Goal: Task Accomplishment & Management: Complete application form

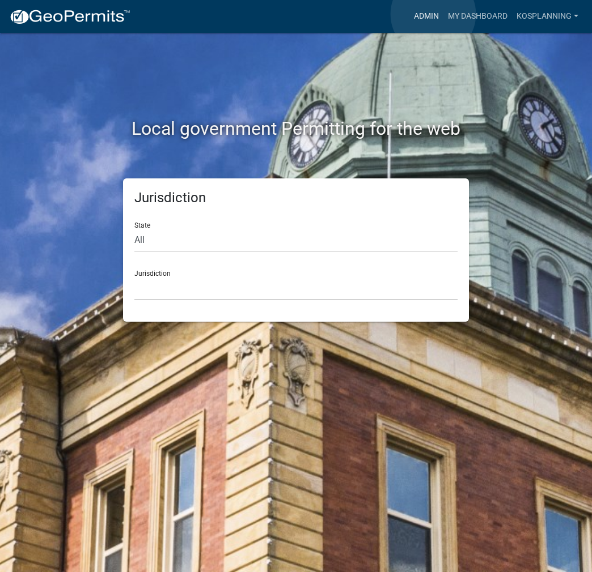
click at [433, 14] on link "Admin" at bounding box center [426, 17] width 34 height 22
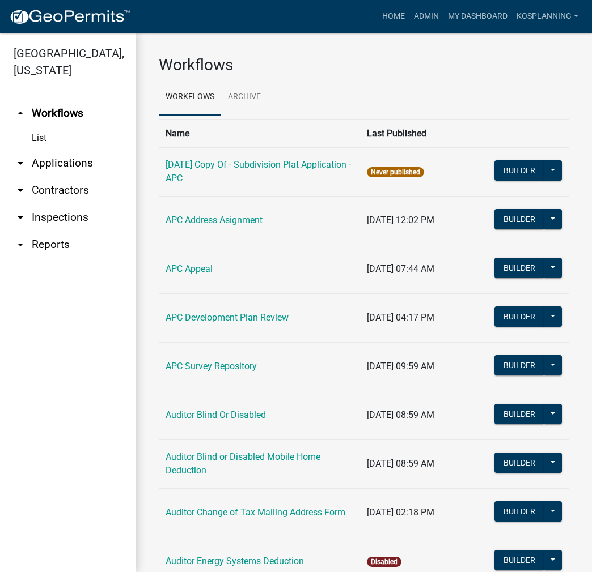
click at [55, 205] on link "arrow_drop_down Inspections" at bounding box center [68, 217] width 136 height 27
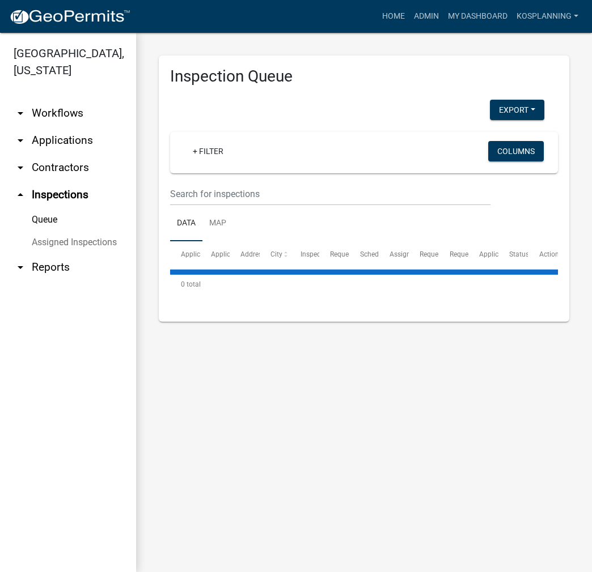
click at [63, 197] on link "arrow_drop_up Inspections" at bounding box center [68, 194] width 136 height 27
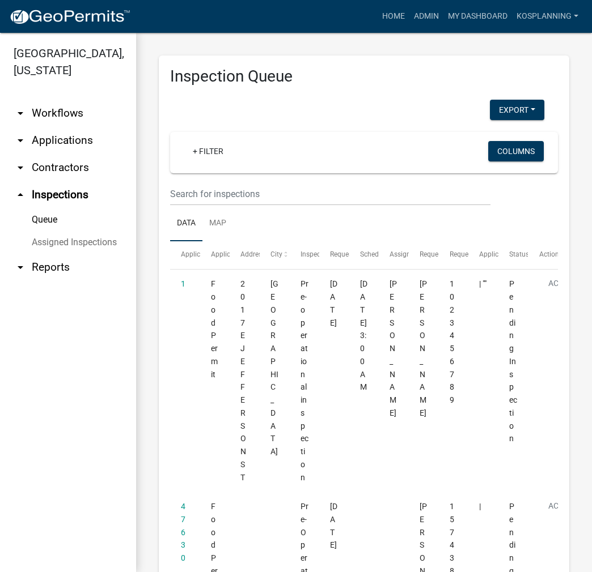
click at [66, 164] on link "arrow_drop_down Contractors" at bounding box center [68, 167] width 136 height 27
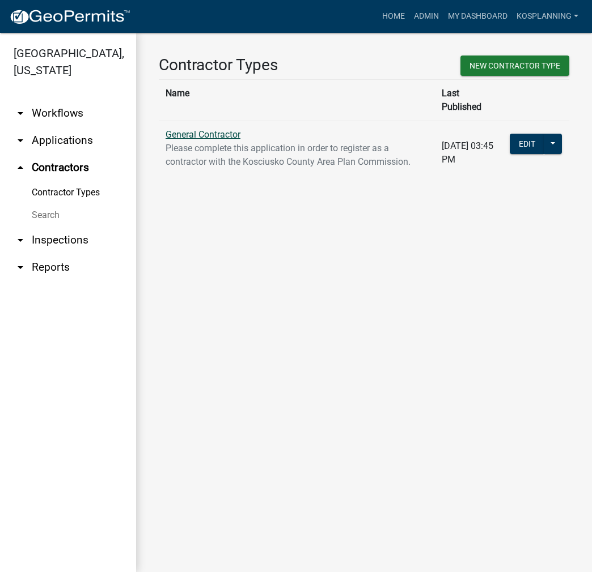
click at [209, 129] on link "General Contractor" at bounding box center [202, 134] width 75 height 11
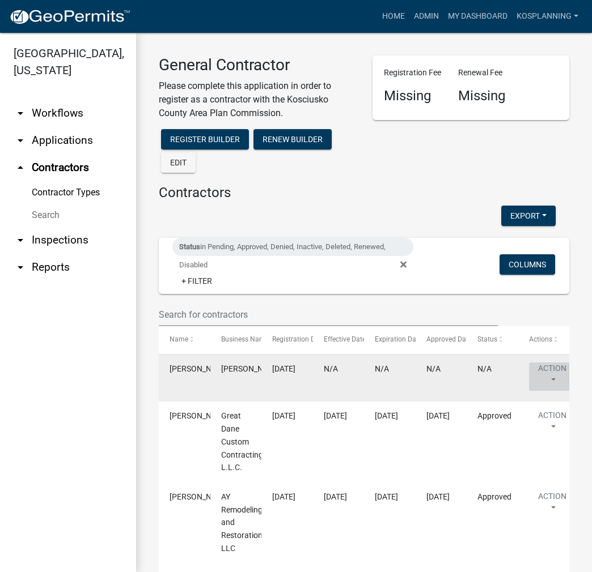
click at [549, 375] on button "Action" at bounding box center [552, 377] width 46 height 28
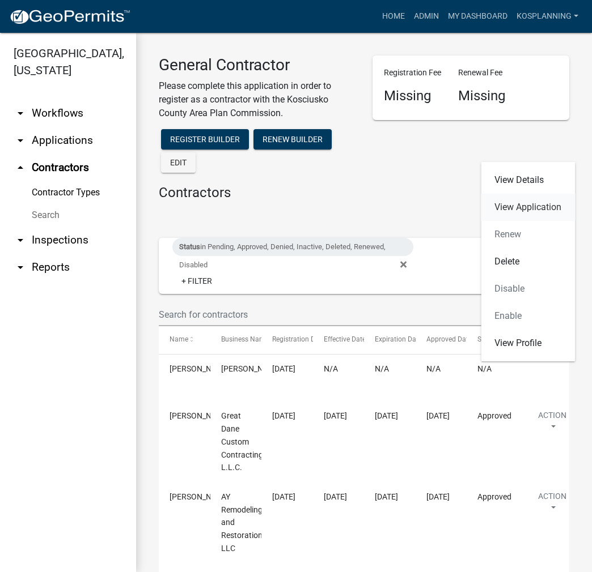
click at [526, 197] on link "View Application" at bounding box center [528, 207] width 94 height 27
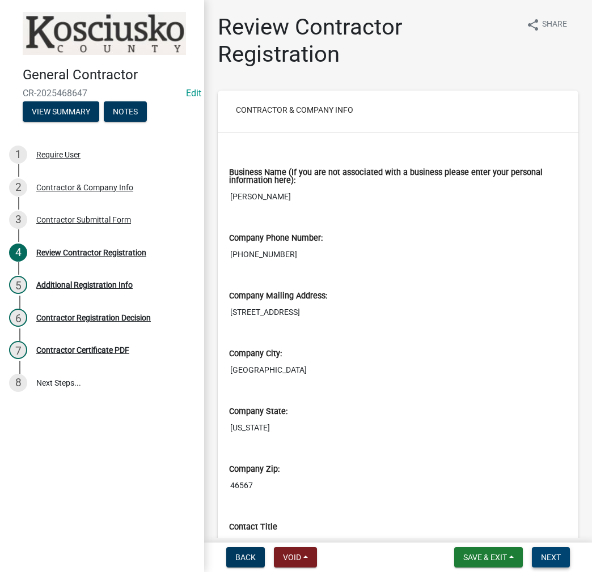
drag, startPoint x: 555, startPoint y: 558, endPoint x: 545, endPoint y: 533, distance: 27.5
click at [555, 558] on span "Next" at bounding box center [551, 557] width 20 height 9
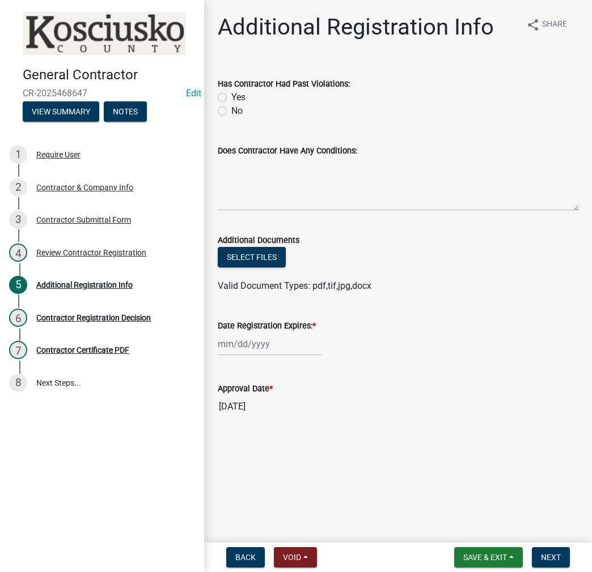
click at [231, 107] on label "No" at bounding box center [236, 111] width 11 height 14
click at [231, 107] on input "No" at bounding box center [234, 107] width 7 height 7
radio input "true"
click at [244, 177] on textarea "Does Contractor Have Any Conditions:" at bounding box center [398, 184] width 360 height 53
type textarea "none"
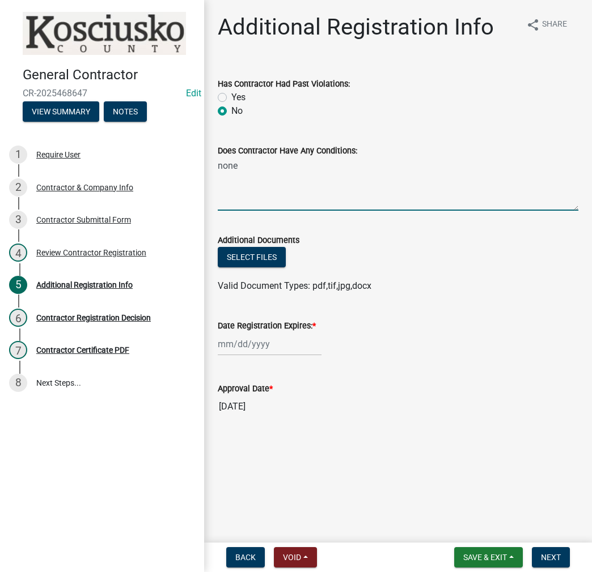
click at [267, 349] on div at bounding box center [270, 344] width 104 height 23
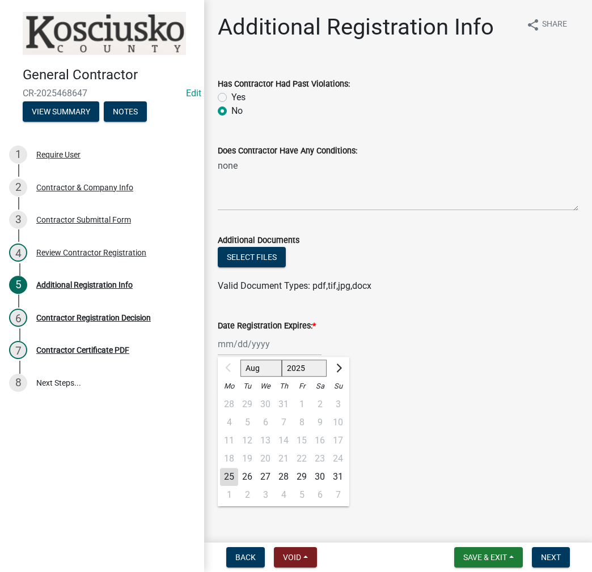
click at [288, 369] on select "2025 2026 2027 2028 2029 2030 2031 2032 2033 2034 2035 2036 2037 2038 2039 2040…" at bounding box center [304, 368] width 45 height 17
select select "2026"
click at [282, 360] on select "2025 2026 2027 2028 2029 2030 2031 2032 2033 2034 2035 2036 2037 2038 2039 2040…" at bounding box center [304, 368] width 45 height 17
click at [250, 478] on div "25" at bounding box center [247, 477] width 18 height 18
type input "[DATE]"
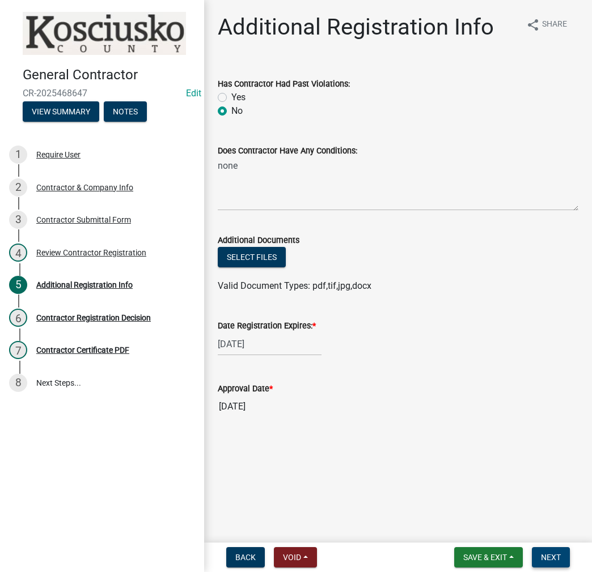
click at [547, 555] on span "Next" at bounding box center [551, 557] width 20 height 9
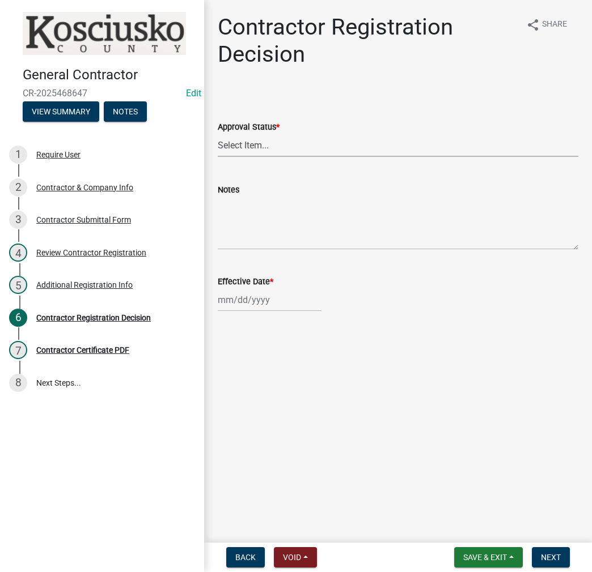
click at [244, 138] on select "Select Item... Approved Denied" at bounding box center [398, 145] width 360 height 23
click at [218, 134] on select "Select Item... Approved Denied" at bounding box center [398, 145] width 360 height 23
select select "8e4351d7-4ebf-4714-a7c9-c8187f00e083"
click at [251, 306] on div at bounding box center [270, 299] width 104 height 23
select select "8"
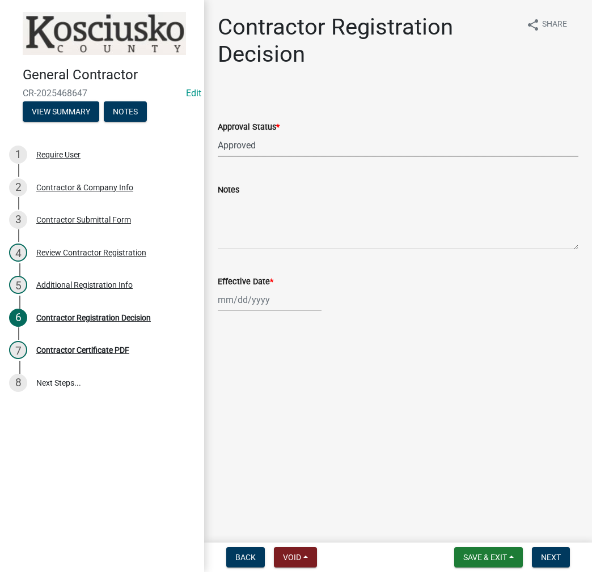
select select "2025"
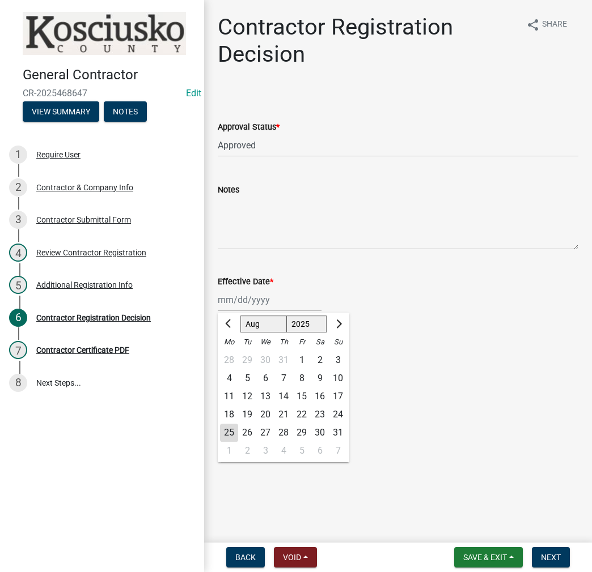
click at [227, 429] on div "25" at bounding box center [229, 433] width 18 height 18
type input "[DATE]"
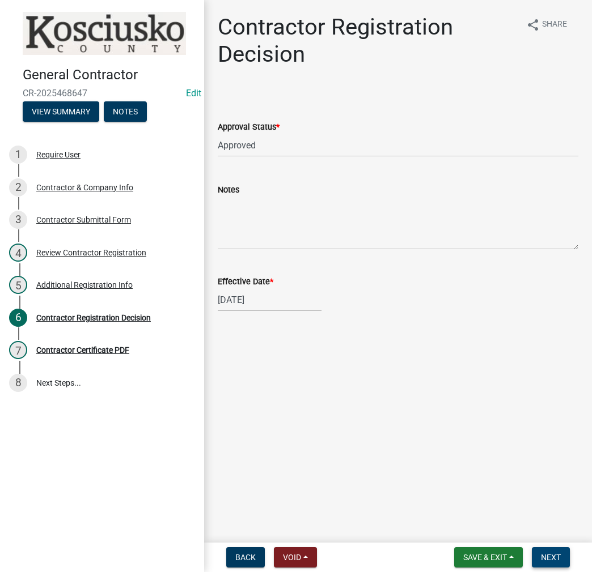
click at [557, 556] on span "Next" at bounding box center [551, 557] width 20 height 9
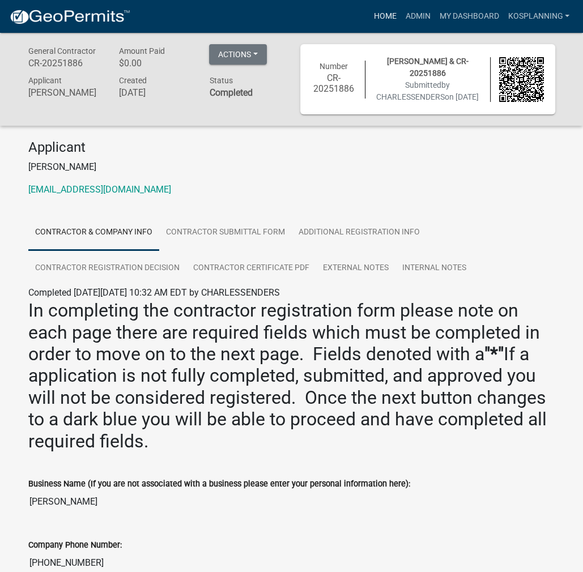
click at [381, 14] on link "Home" at bounding box center [385, 17] width 32 height 22
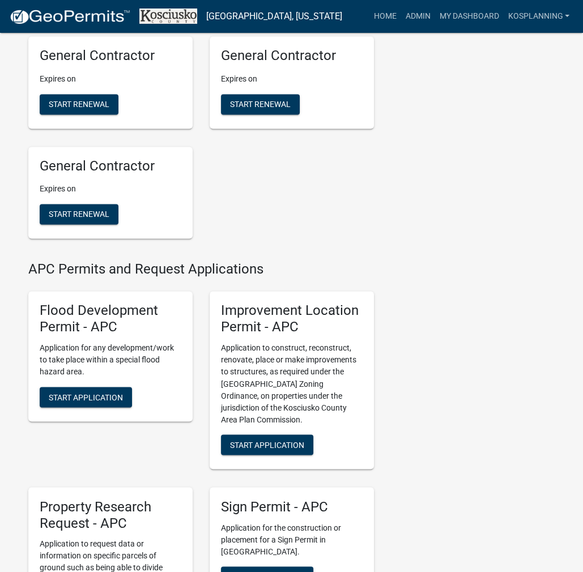
scroll to position [1247, 0]
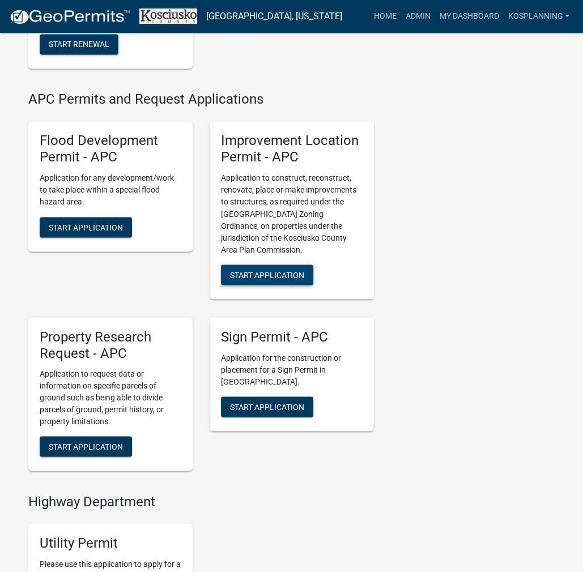
click at [291, 279] on span "Start Application" at bounding box center [267, 274] width 74 height 9
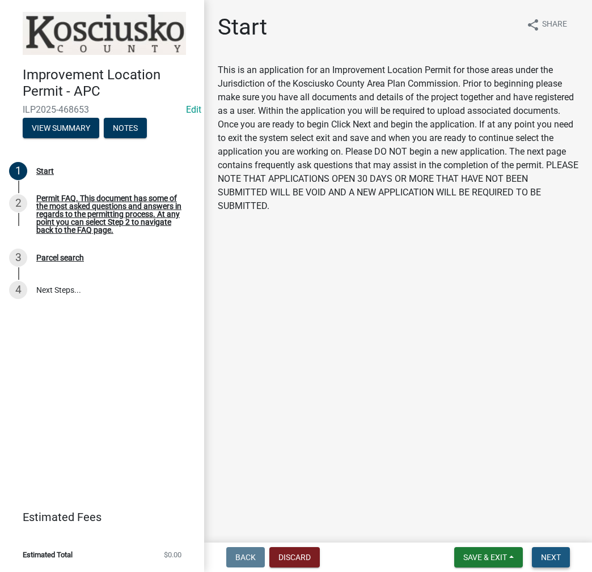
click at [546, 557] on span "Next" at bounding box center [551, 557] width 20 height 9
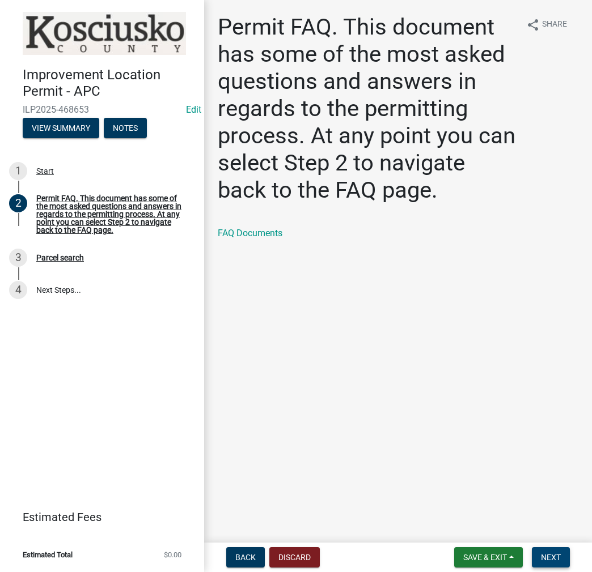
click at [546, 557] on span "Next" at bounding box center [551, 557] width 20 height 9
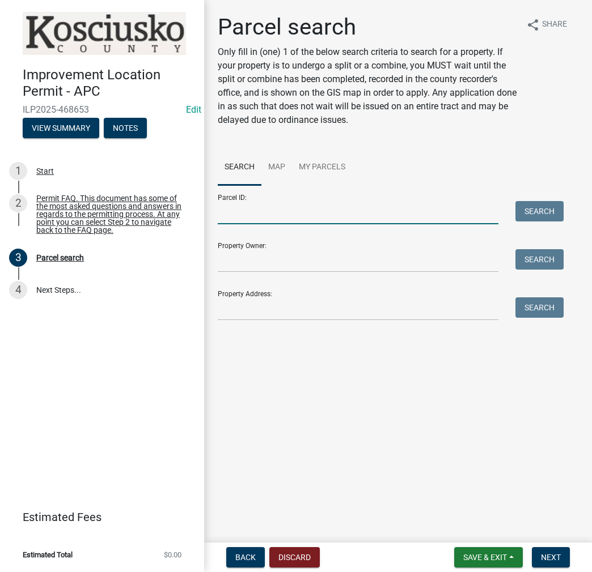
click at [240, 211] on input "Parcel ID:" at bounding box center [358, 212] width 281 height 23
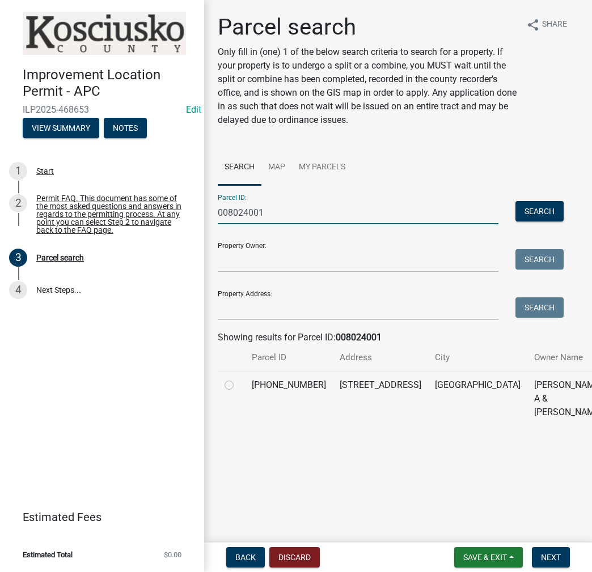
type input "008024001"
click at [238, 379] on label at bounding box center [238, 379] width 0 height 0
click at [238, 386] on input "radio" at bounding box center [241, 382] width 7 height 7
radio input "true"
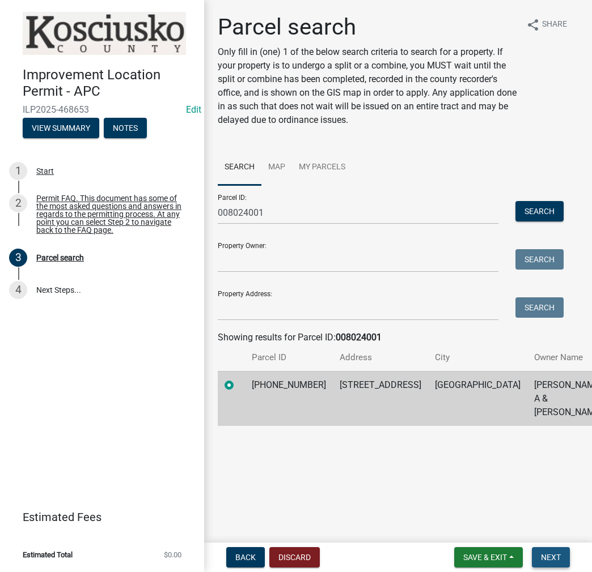
click at [558, 559] on span "Next" at bounding box center [551, 557] width 20 height 9
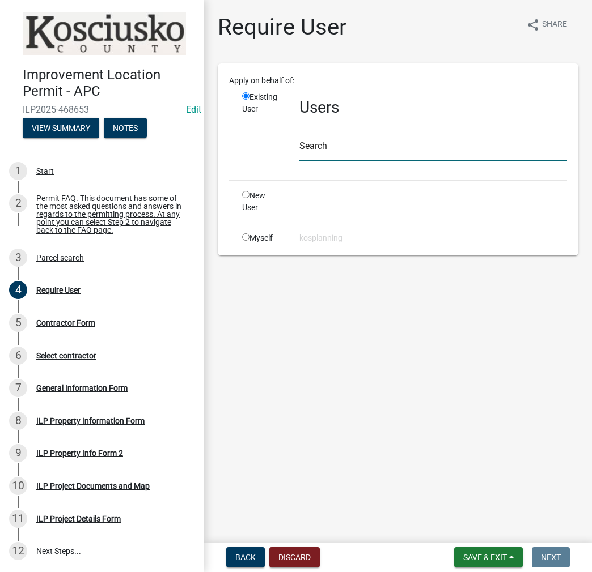
click at [316, 147] on input "text" at bounding box center [432, 149] width 267 height 23
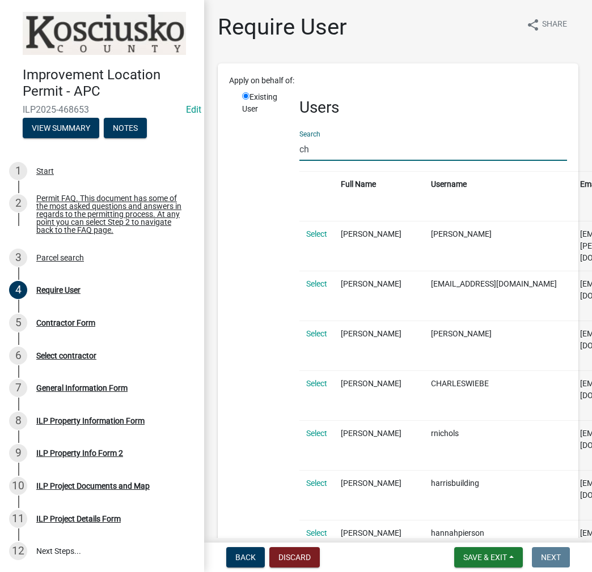
type input "c"
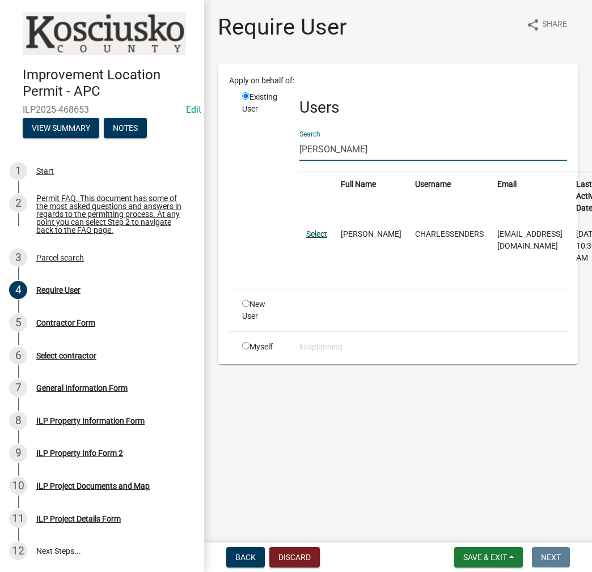
type input "[PERSON_NAME]"
click at [325, 232] on link "Select" at bounding box center [316, 234] width 21 height 9
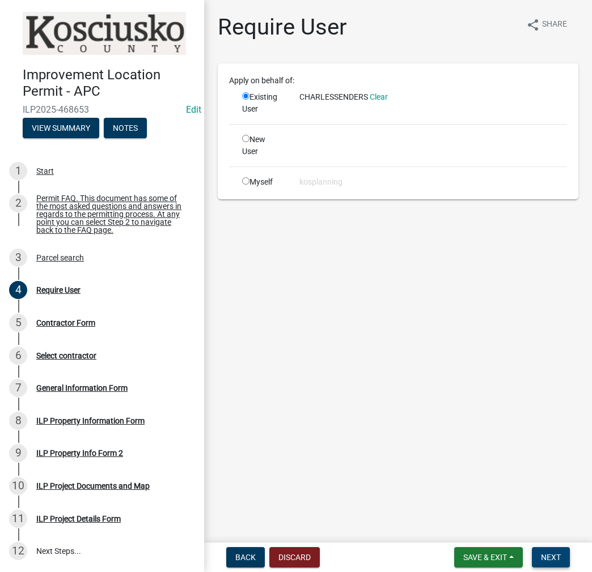
click at [547, 555] on span "Next" at bounding box center [551, 557] width 20 height 9
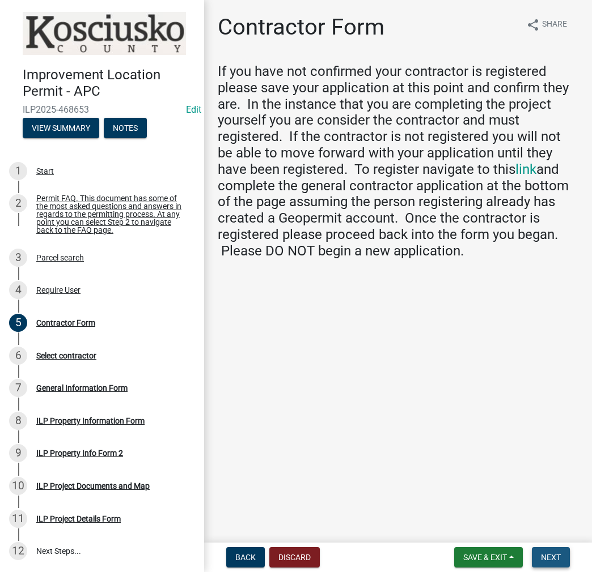
click at [546, 559] on span "Next" at bounding box center [551, 557] width 20 height 9
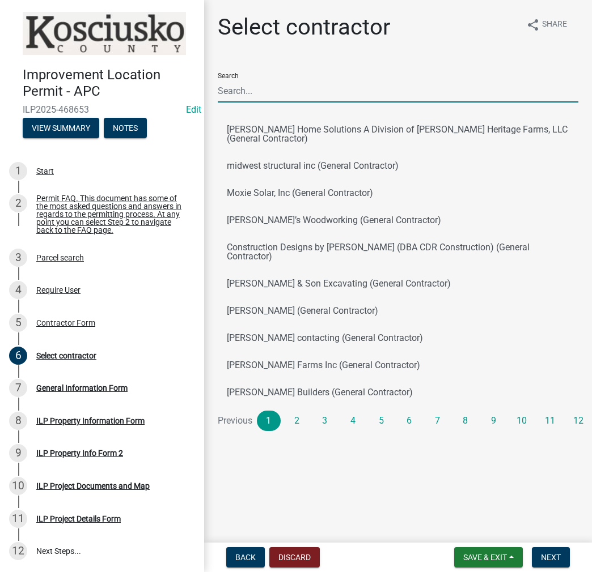
click at [243, 94] on input "Search" at bounding box center [398, 90] width 360 height 23
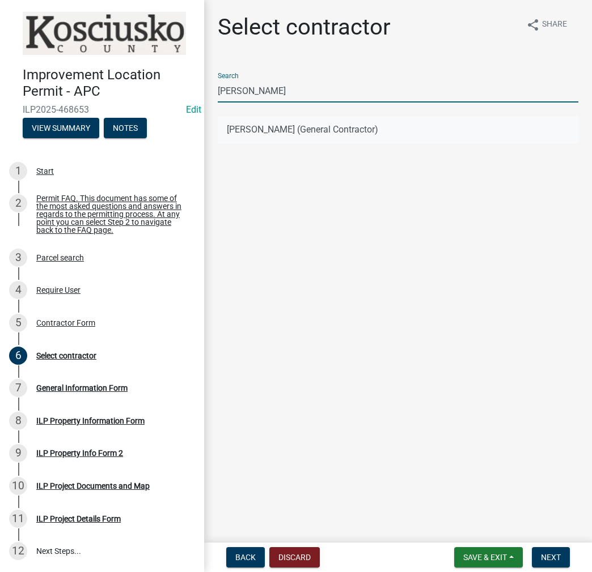
type input "[PERSON_NAME]"
click at [289, 131] on button "[PERSON_NAME] (General Contractor)" at bounding box center [398, 129] width 360 height 27
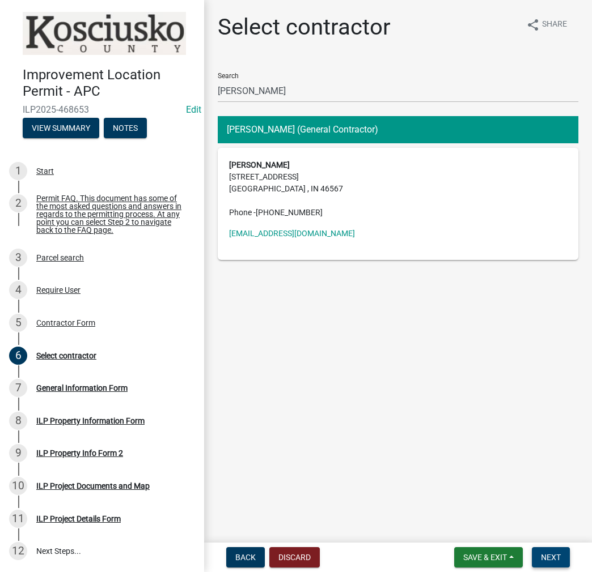
click at [549, 561] on span "Next" at bounding box center [551, 557] width 20 height 9
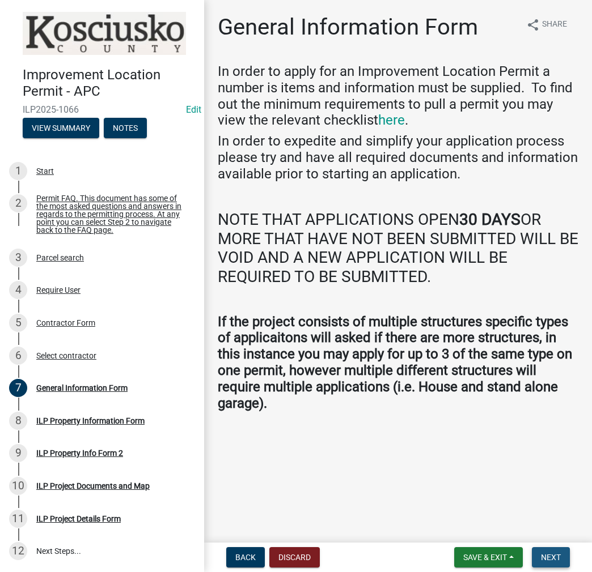
click at [551, 562] on span "Next" at bounding box center [551, 557] width 20 height 9
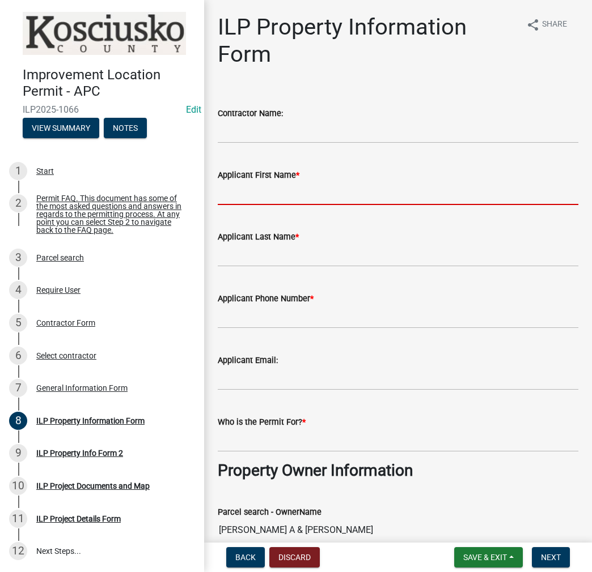
click at [249, 198] on input "Applicant First Name *" at bounding box center [398, 193] width 360 height 23
type input "H"
type input "[PERSON_NAME]"
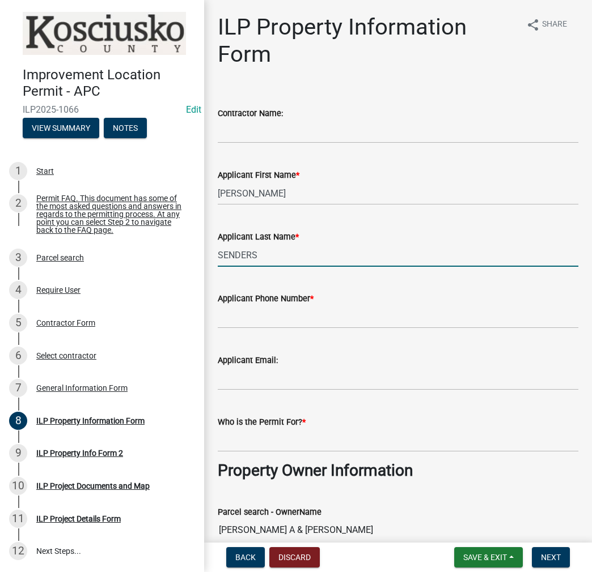
type input "SENDERS"
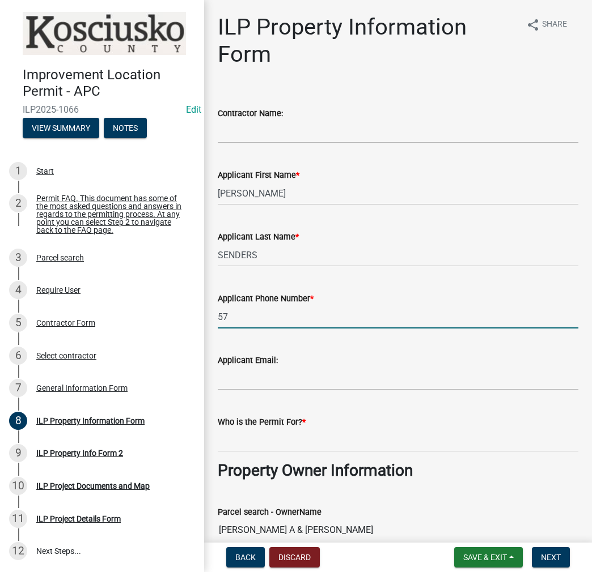
type input "5"
paste input "[PHONE_NUMBER]"
type input "[PHONE_NUMBER]"
click at [237, 444] on input "Who is the Permit For? *" at bounding box center [398, 440] width 360 height 23
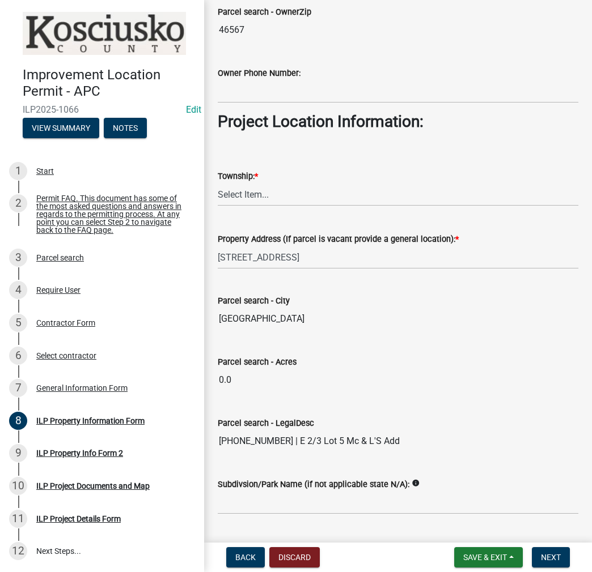
scroll to position [834, 0]
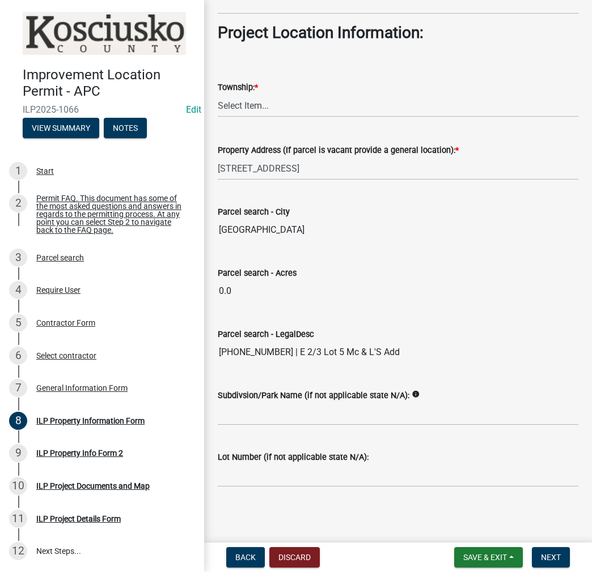
type input "[PERSON_NAME]"
drag, startPoint x: 237, startPoint y: 107, endPoint x: 252, endPoint y: 105, distance: 14.9
click at [237, 107] on select "Select Item... [PERSON_NAME] - Elkhart Co Clay Etna [GEOGRAPHIC_DATA][PERSON_NA…" at bounding box center [398, 105] width 360 height 23
click at [218, 94] on select "Select Item... [PERSON_NAME] - Elkhart Co Clay Etna [GEOGRAPHIC_DATA][PERSON_NA…" at bounding box center [398, 105] width 360 height 23
select select "57368d26-defc-477e-a8be-5a23ab554a17"
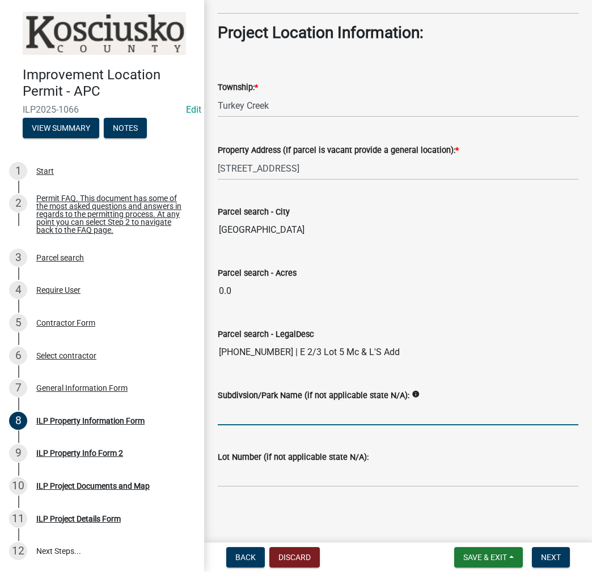
click at [265, 410] on input "Subdivsion/Park Name (if not applicable state N/A):" at bounding box center [398, 413] width 360 height 23
type input "MC & L'S ADD"
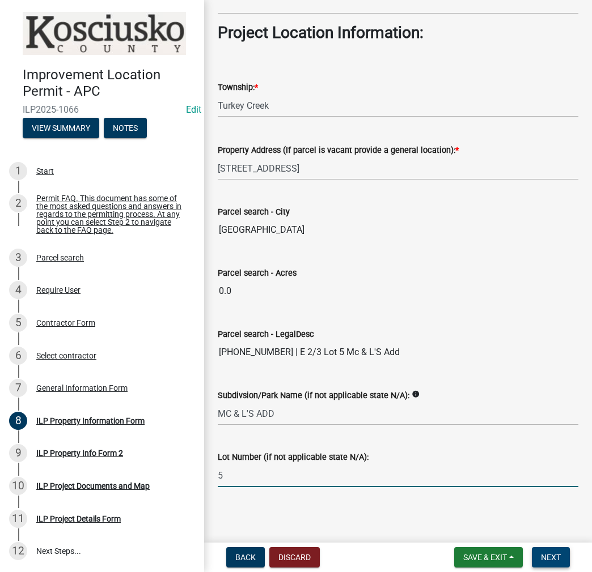
type input "5"
click at [558, 559] on span "Next" at bounding box center [551, 557] width 20 height 9
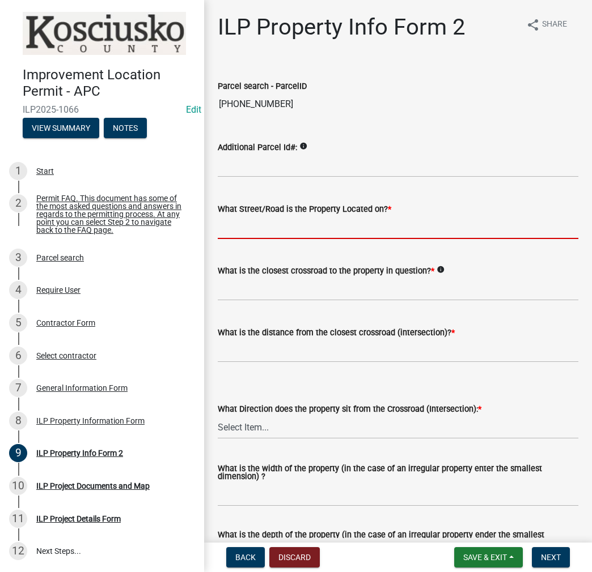
click at [243, 226] on input "What Street/Road is the Property Located on? *" at bounding box center [398, 227] width 360 height 23
type input "LONG DR"
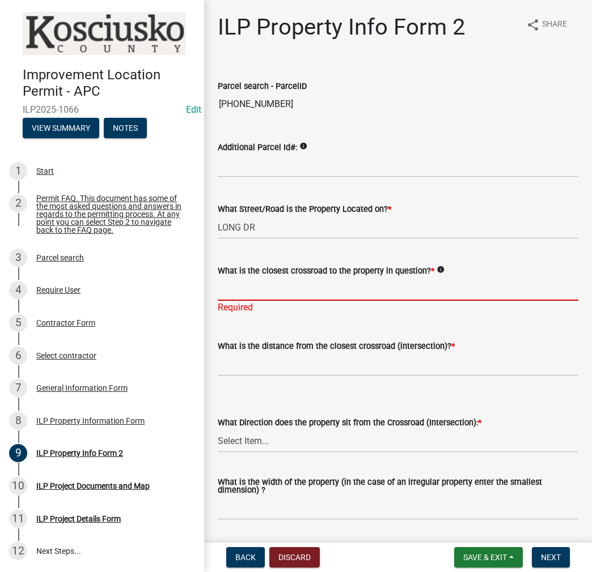
click at [249, 288] on input "What is the closest crossroad to the property in question? *" at bounding box center [398, 289] width 360 height 23
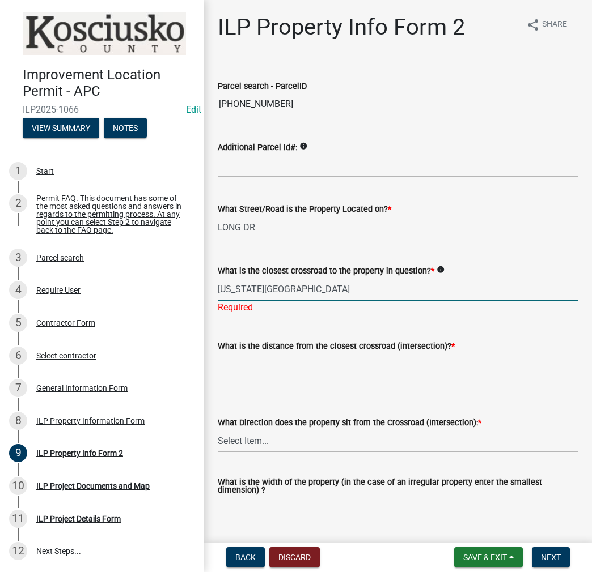
type input "[US_STATE][GEOGRAPHIC_DATA]"
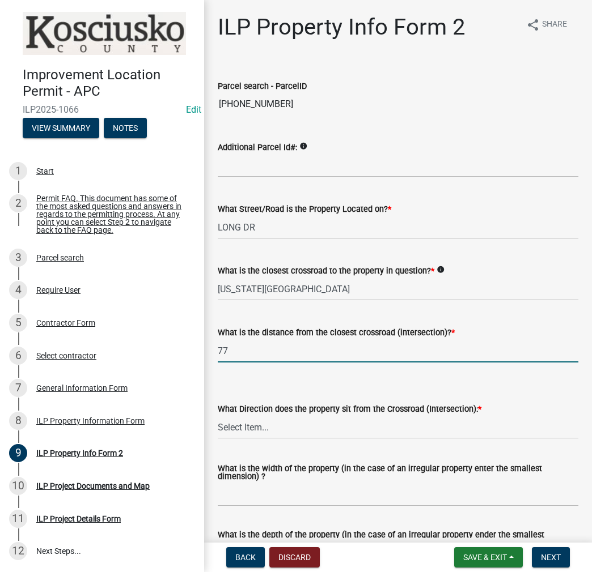
type input "77"
click at [256, 424] on select "Select Item... N NE NW S SE SW E W" at bounding box center [398, 427] width 360 height 23
click at [218, 416] on select "Select Item... N NE NW S SE SW E W" at bounding box center [398, 427] width 360 height 23
select select "95f26f45-efe7-401f-8852-73e4aff19d8b"
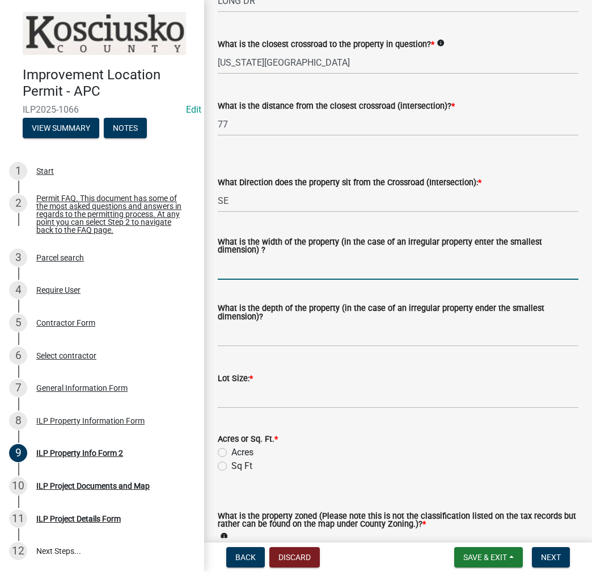
drag, startPoint x: 247, startPoint y: 269, endPoint x: 252, endPoint y: 263, distance: 7.3
click at [247, 269] on input "What is the width of the property (in the case of an irregular property enter t…" at bounding box center [398, 268] width 360 height 23
type input "57.75"
click at [240, 342] on input "What is the depth of the property (in the case of an irregular property ender t…" at bounding box center [398, 335] width 360 height 23
type input "132"
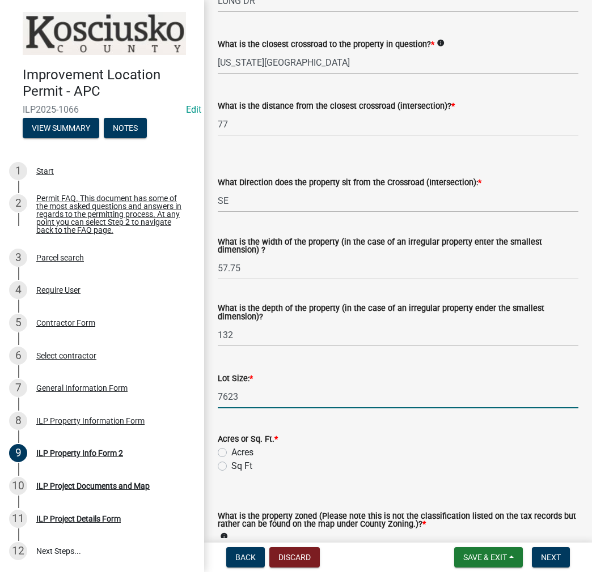
type input "7623"
click at [231, 466] on label "Sq Ft" at bounding box center [241, 467] width 21 height 14
click at [231, 466] on input "Sq Ft" at bounding box center [234, 463] width 7 height 7
radio input "true"
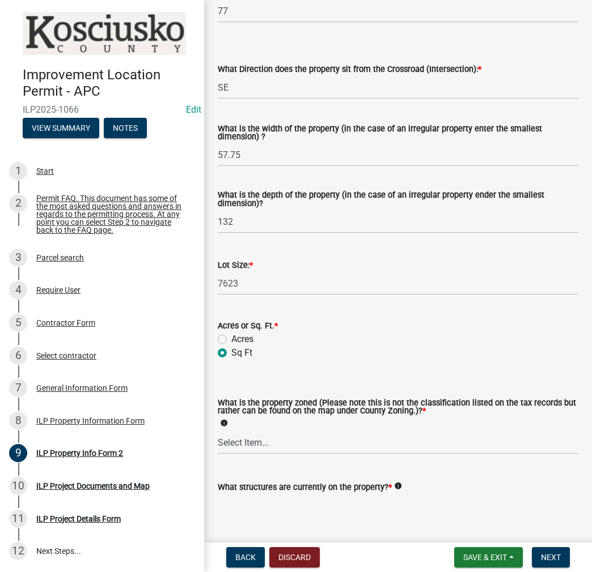
scroll to position [402, 0]
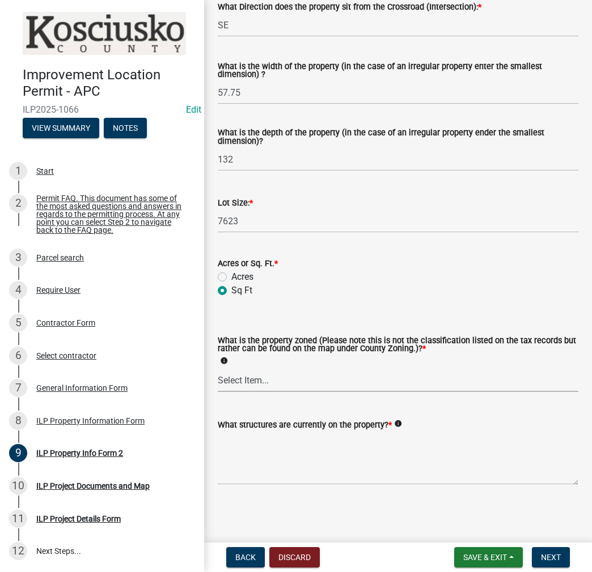
click at [250, 377] on select "Select Item... Agricultural Agricultural 2 Commercial Environmental Industrial …" at bounding box center [398, 380] width 360 height 23
click at [218, 369] on select "Select Item... Agricultural Agricultural 2 Commercial Environmental Industrial …" at bounding box center [398, 380] width 360 height 23
select select "1146270b-2111-4e23-bf7f-74ce85cf7041"
click at [258, 464] on textarea "What structures are currently on the property? *" at bounding box center [398, 458] width 360 height 53
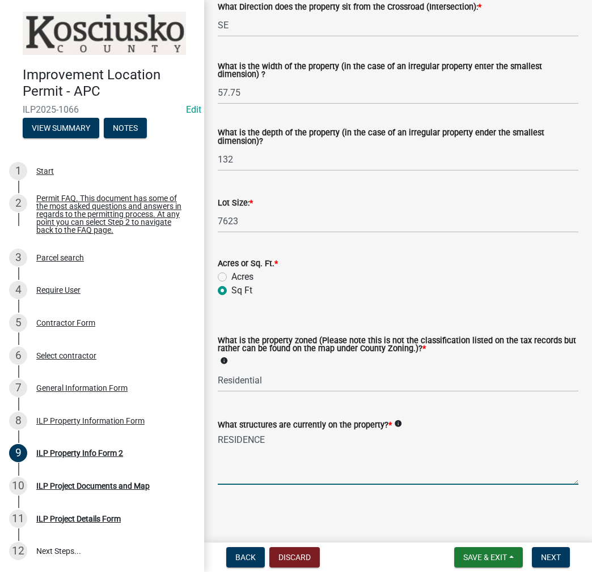
click at [296, 445] on textarea "RESIDENCE" at bounding box center [398, 458] width 360 height 53
type textarea "RESIDENCE, [GEOGRAPHIC_DATA] AND SHED ( SHED & CARPORT WILL BE REMOVED)"
click at [555, 556] on span "Next" at bounding box center [551, 557] width 20 height 9
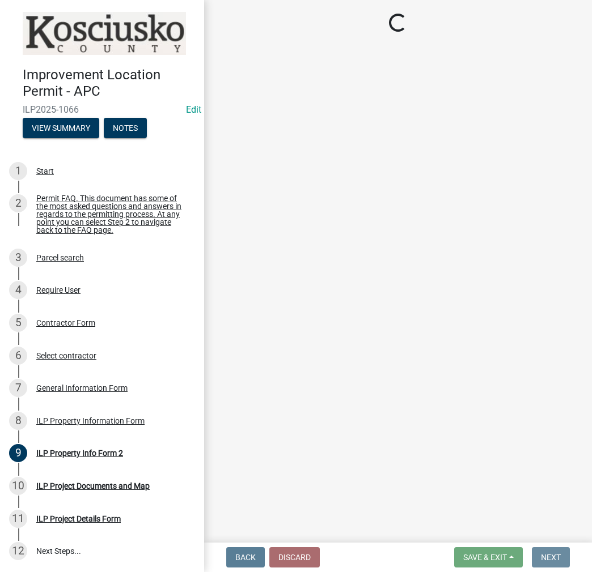
scroll to position [0, 0]
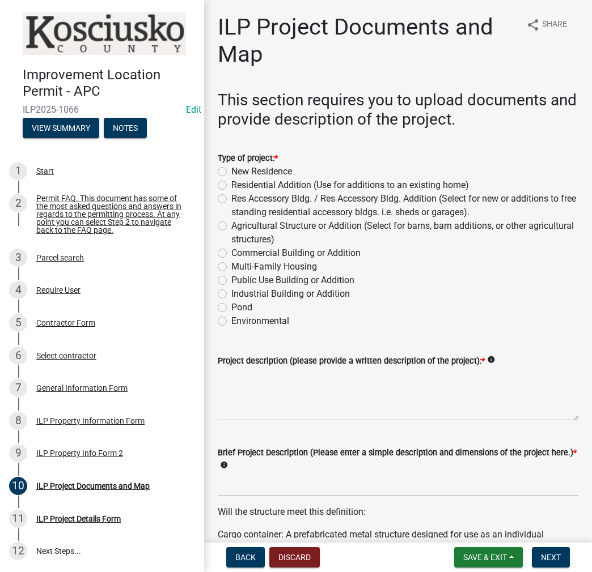
click at [231, 198] on label "Res Accessory Bldg. / Res Accessory Bldg. Addition (Select for new or additions…" at bounding box center [404, 205] width 347 height 27
click at [231, 198] on input "Res Accessory Bldg. / Res Accessory Bldg. Addition (Select for new or additions…" at bounding box center [234, 195] width 7 height 7
radio input "true"
click at [247, 386] on textarea "Project description (please provide a written description of the project): *" at bounding box center [398, 394] width 360 height 53
type textarea "12X20 SHED"
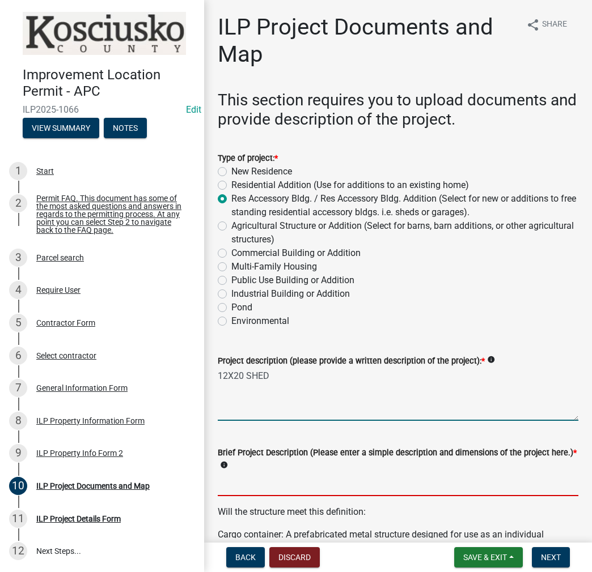
click at [233, 488] on input "Brief Project Description (Please enter a simple description and dimensions of …" at bounding box center [398, 484] width 360 height 23
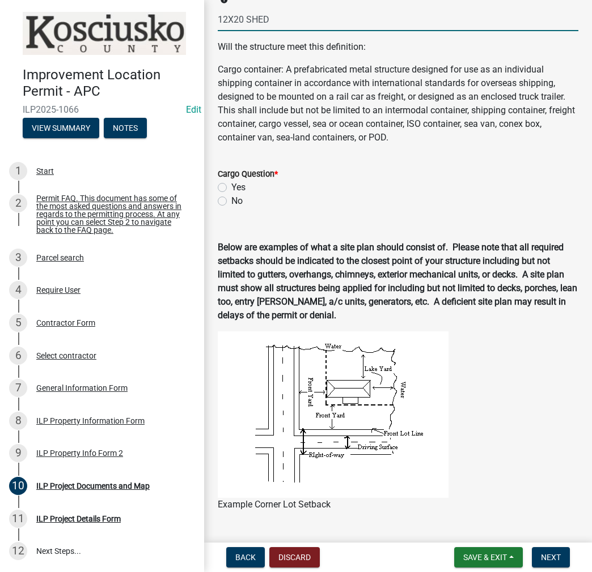
scroll to position [510, 0]
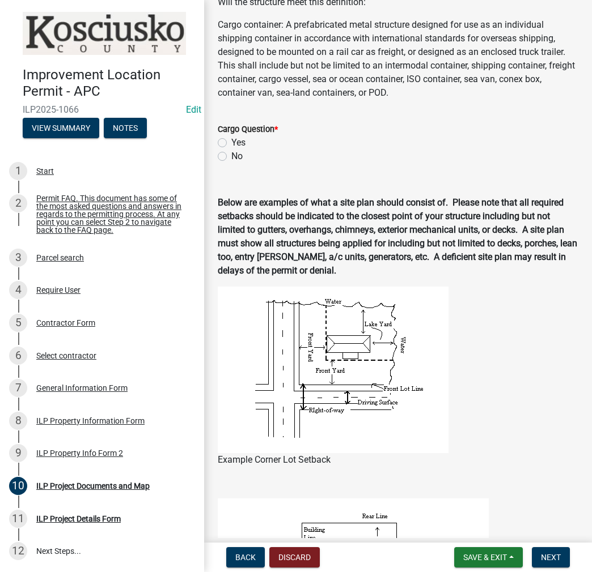
type input "12X20 SHED"
click at [231, 152] on label "No" at bounding box center [236, 157] width 11 height 14
click at [231, 152] on input "No" at bounding box center [234, 153] width 7 height 7
radio input "true"
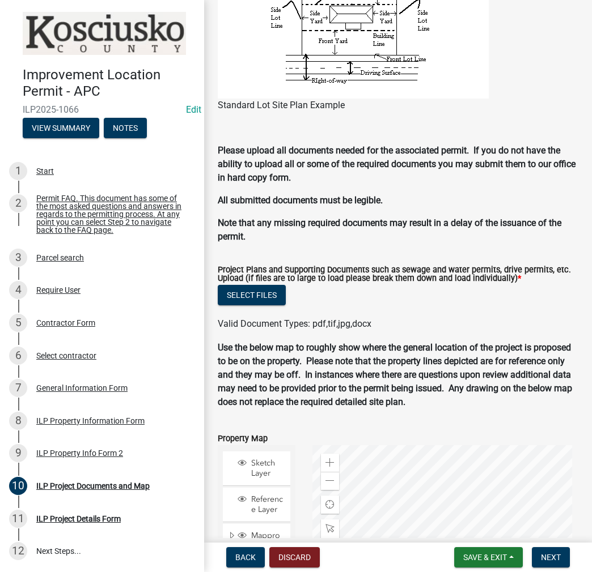
scroll to position [1057, 0]
click at [270, 292] on button "Select files" at bounding box center [252, 295] width 68 height 20
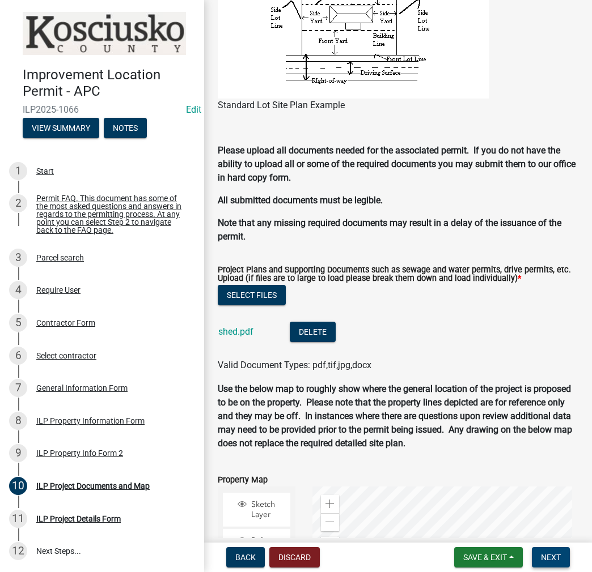
click at [553, 558] on span "Next" at bounding box center [551, 557] width 20 height 9
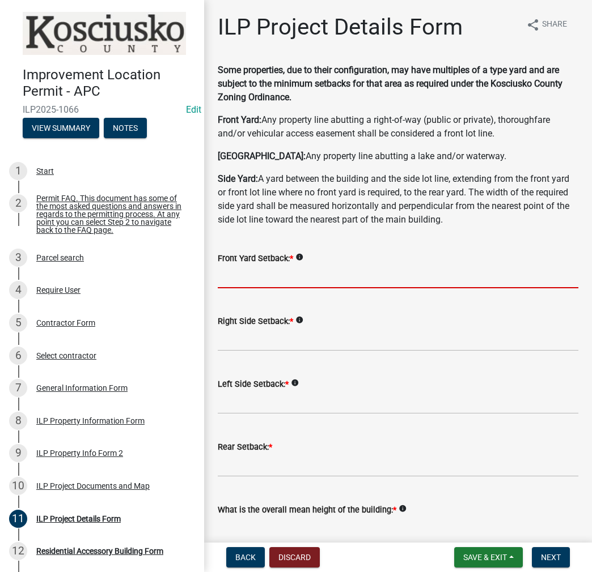
click at [252, 275] on input "text" at bounding box center [398, 276] width 360 height 23
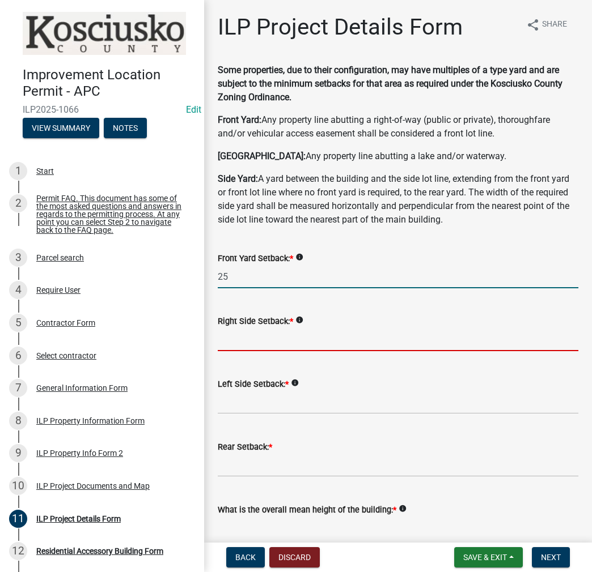
type input "25.0"
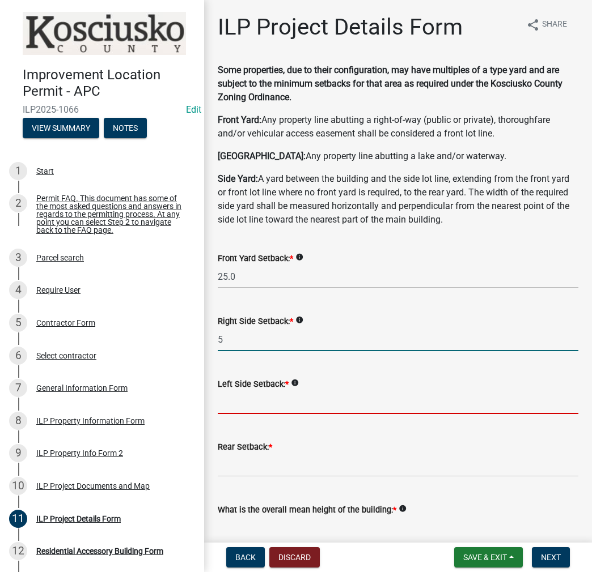
type input "5.0"
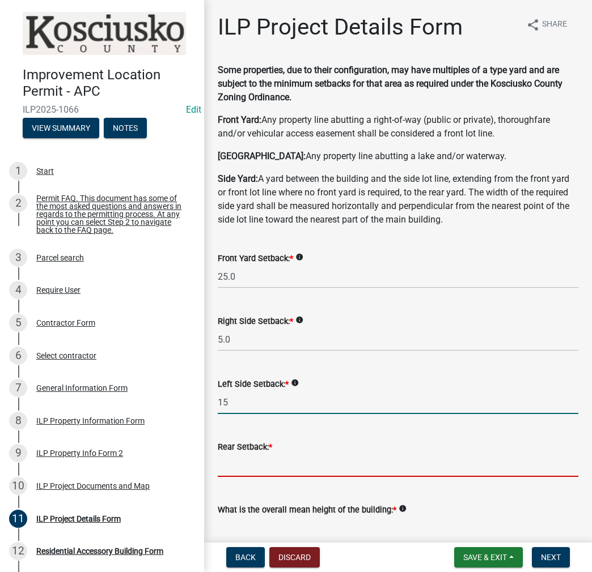
type input "15.0"
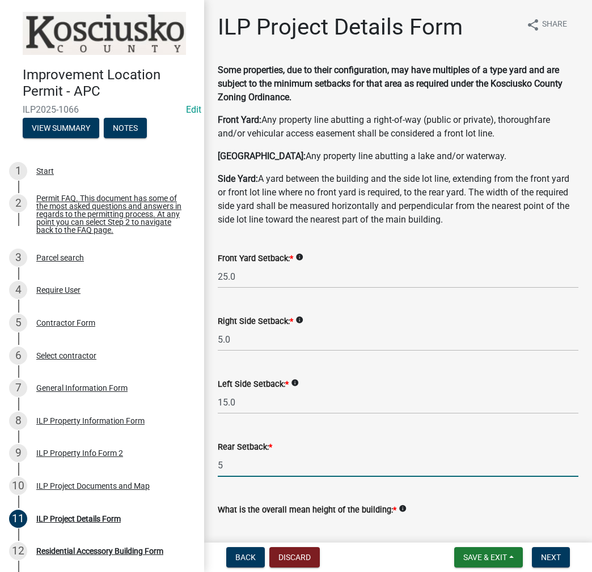
type input "5.0"
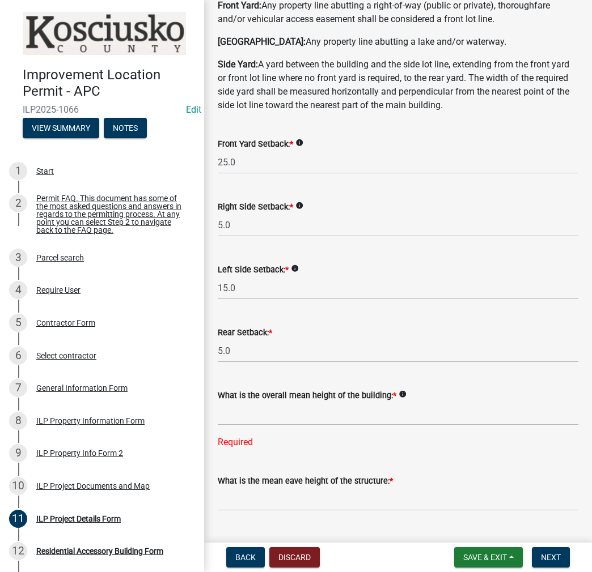
scroll to position [228, 0]
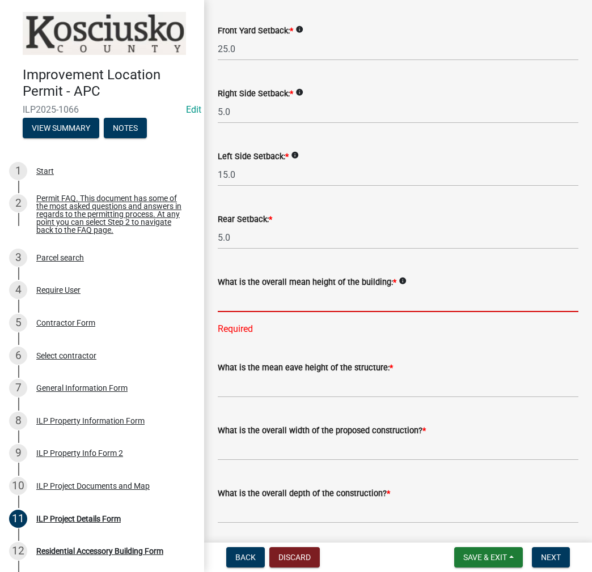
click at [266, 300] on input "text" at bounding box center [398, 300] width 360 height 23
type input "9.0"
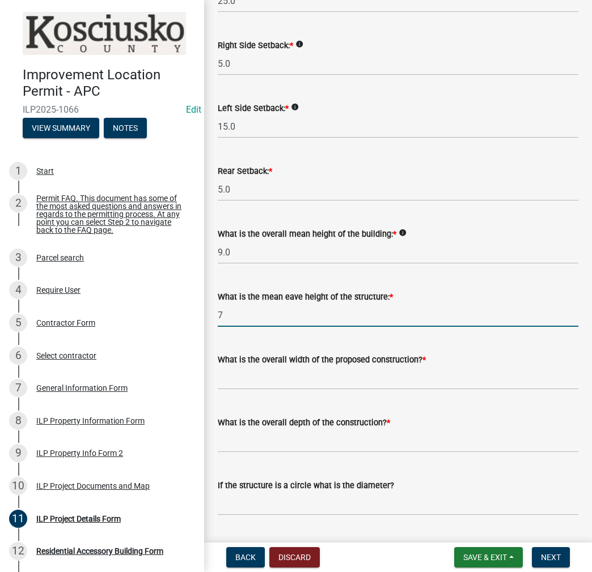
scroll to position [341, 0]
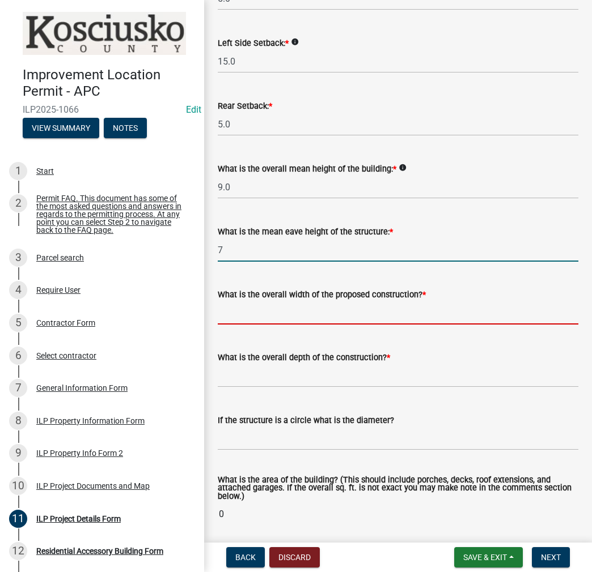
type input "7.0"
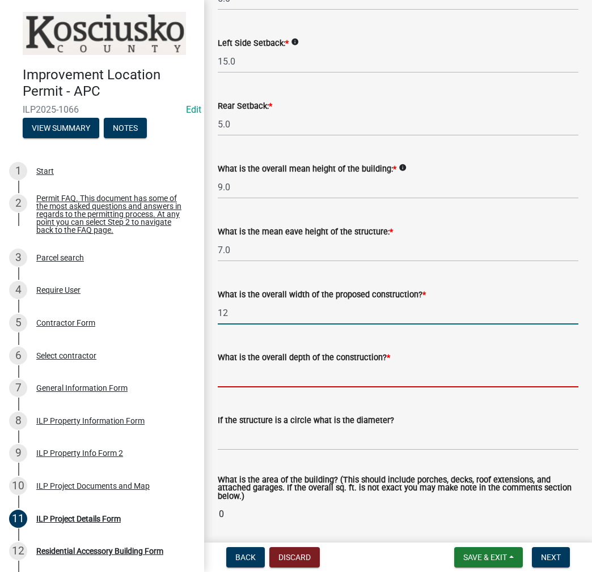
type input "12.00"
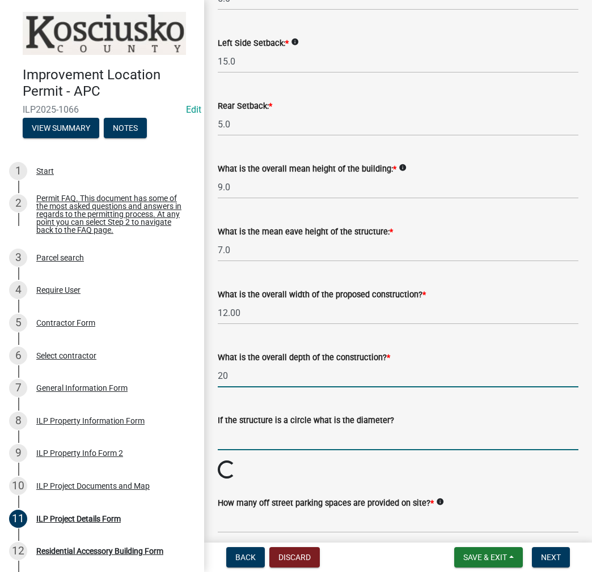
type input "20.00"
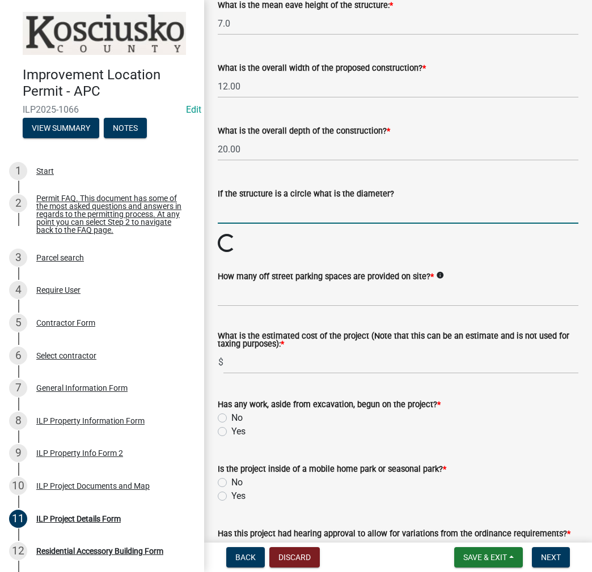
scroll to position [713, 0]
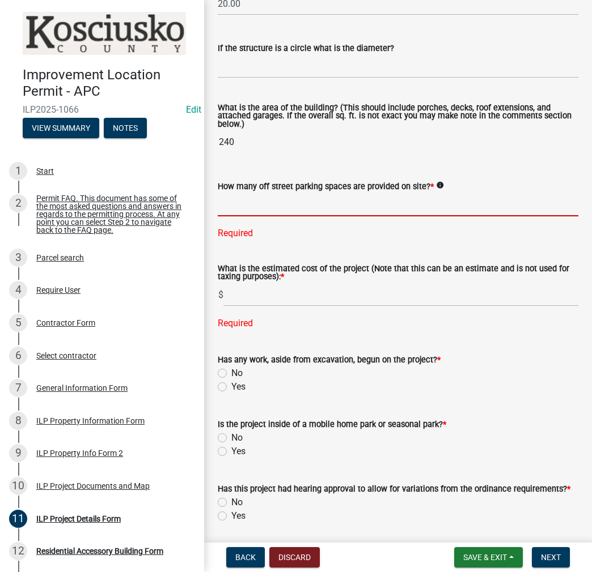
click at [290, 205] on input "text" at bounding box center [398, 204] width 360 height 23
type input "2"
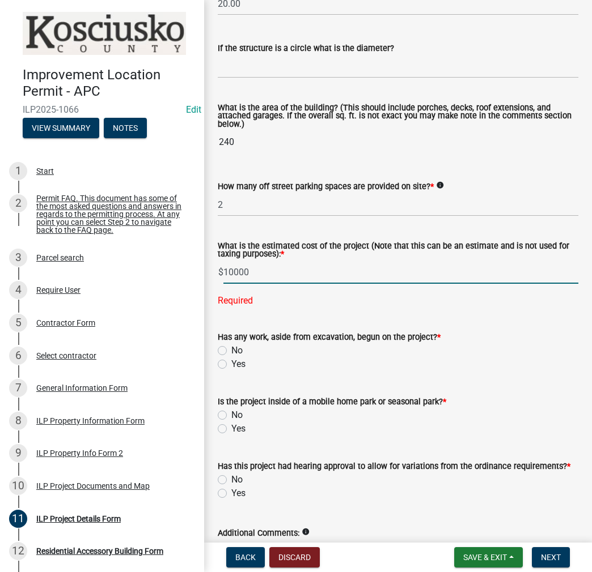
type input "10000"
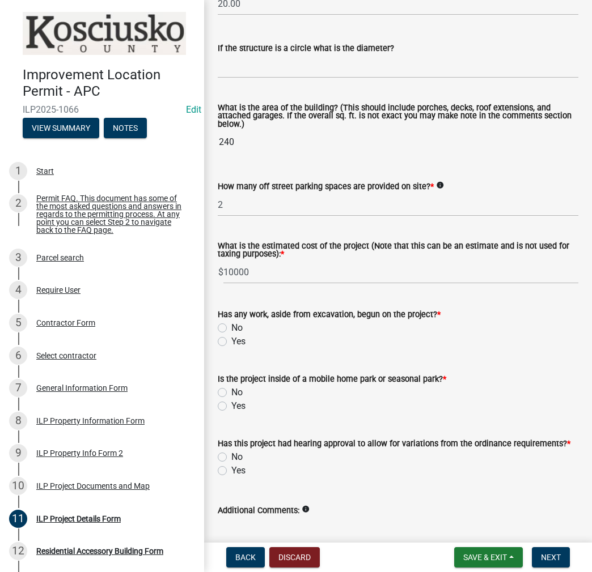
drag, startPoint x: 222, startPoint y: 327, endPoint x: 261, endPoint y: 332, distance: 38.9
click at [231, 327] on label "No" at bounding box center [236, 328] width 11 height 14
click at [231, 327] on input "No" at bounding box center [234, 324] width 7 height 7
radio input "true"
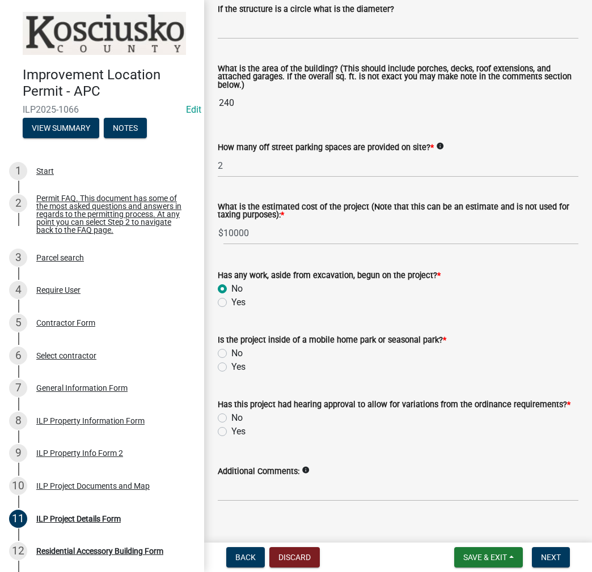
scroll to position [769, 0]
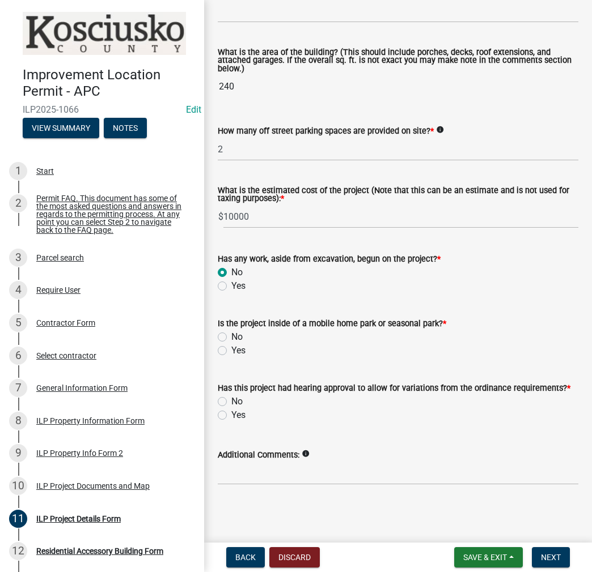
click at [231, 336] on label "No" at bounding box center [236, 337] width 11 height 14
click at [231, 336] on input "No" at bounding box center [234, 333] width 7 height 7
radio input "true"
click at [231, 397] on label "No" at bounding box center [236, 402] width 11 height 14
click at [231, 397] on input "No" at bounding box center [234, 398] width 7 height 7
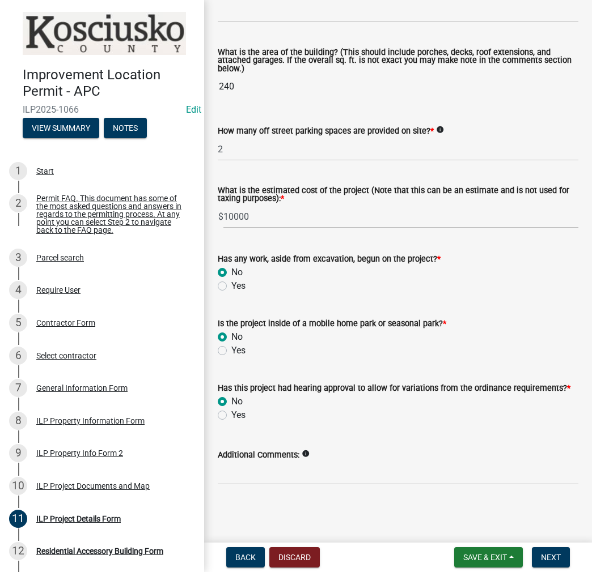
radio input "true"
click at [547, 558] on span "Next" at bounding box center [551, 557] width 20 height 9
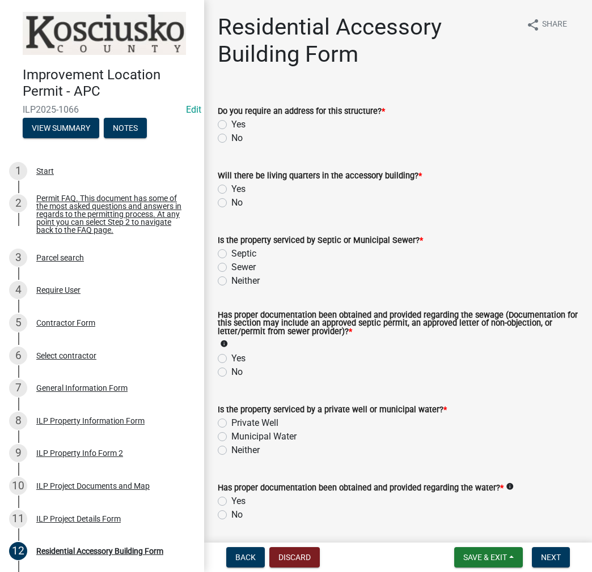
click at [231, 136] on label "No" at bounding box center [236, 138] width 11 height 14
click at [231, 136] on input "No" at bounding box center [234, 134] width 7 height 7
radio input "true"
click at [231, 200] on label "No" at bounding box center [236, 203] width 11 height 14
click at [231, 200] on input "No" at bounding box center [234, 199] width 7 height 7
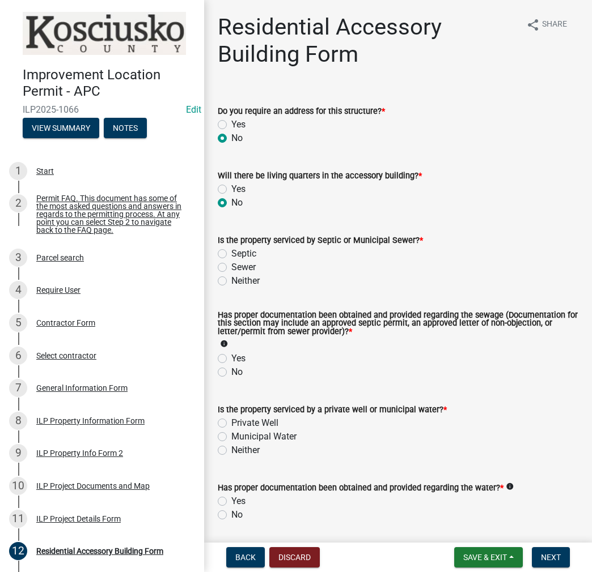
radio input "true"
click at [231, 265] on label "Sewer" at bounding box center [243, 268] width 24 height 14
click at [231, 265] on input "Sewer" at bounding box center [234, 264] width 7 height 7
radio input "true"
click at [231, 359] on label "Yes" at bounding box center [238, 359] width 14 height 14
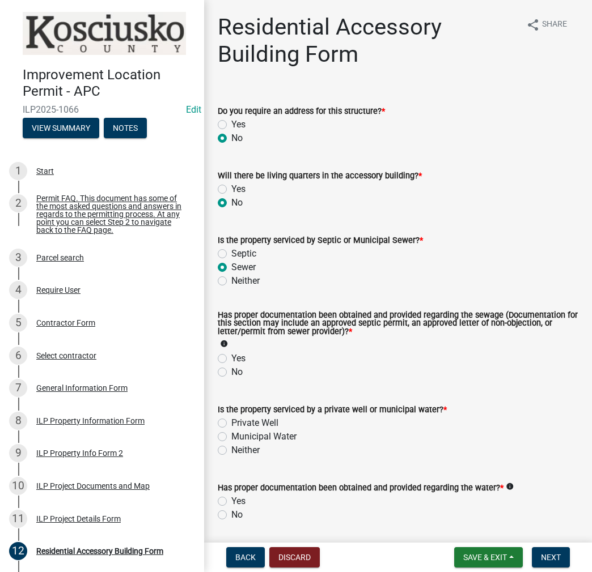
click at [231, 359] on input "Yes" at bounding box center [234, 355] width 7 height 7
radio input "true"
click at [231, 435] on label "Municipal Water" at bounding box center [263, 437] width 65 height 14
click at [231, 435] on input "Municipal Water" at bounding box center [234, 433] width 7 height 7
radio input "true"
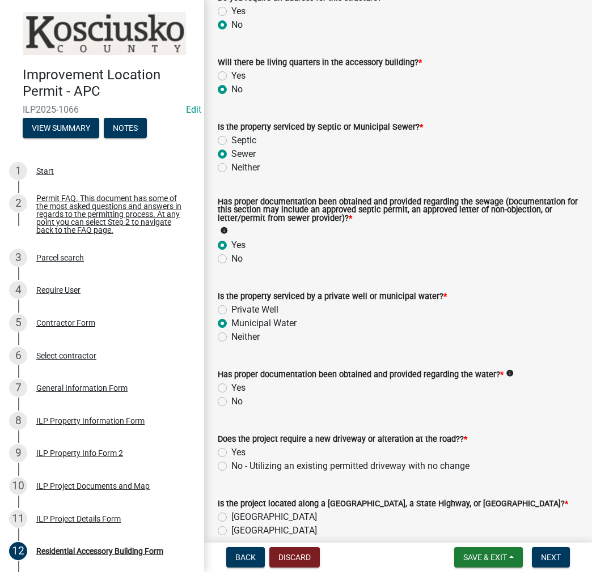
scroll to position [227, 0]
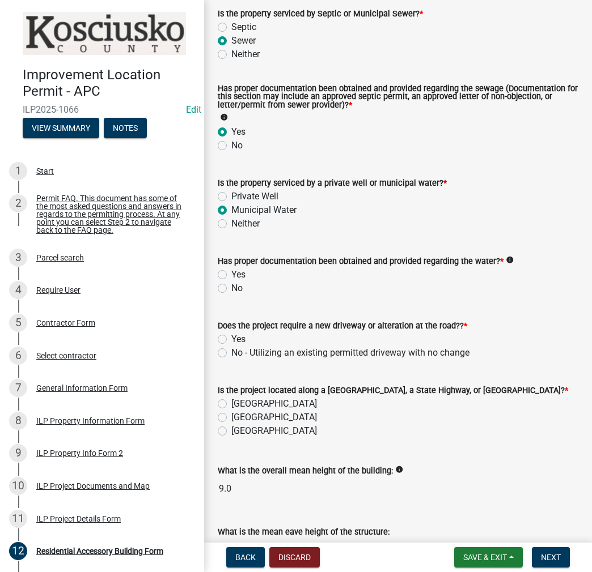
click at [231, 275] on label "Yes" at bounding box center [238, 275] width 14 height 14
click at [231, 275] on input "Yes" at bounding box center [234, 271] width 7 height 7
radio input "true"
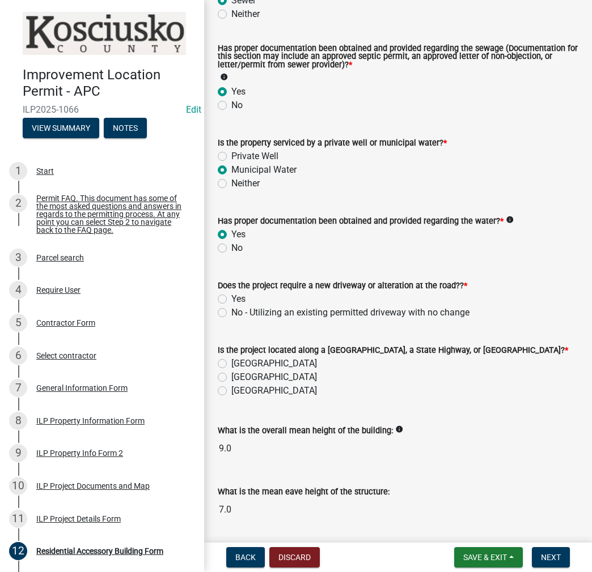
scroll to position [283, 0]
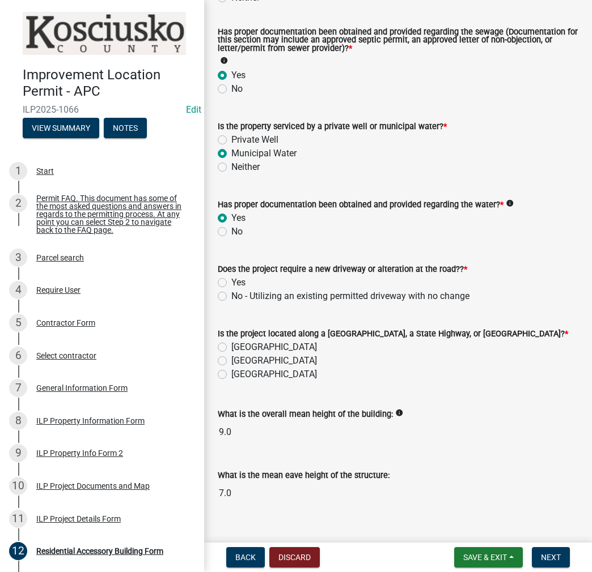
drag, startPoint x: 218, startPoint y: 296, endPoint x: 230, endPoint y: 302, distance: 13.9
click at [231, 295] on label "No - Utilizing an existing permitted driveway with no change" at bounding box center [350, 297] width 238 height 14
click at [231, 295] on input "No - Utilizing an existing permitted driveway with no change" at bounding box center [234, 293] width 7 height 7
radio input "true"
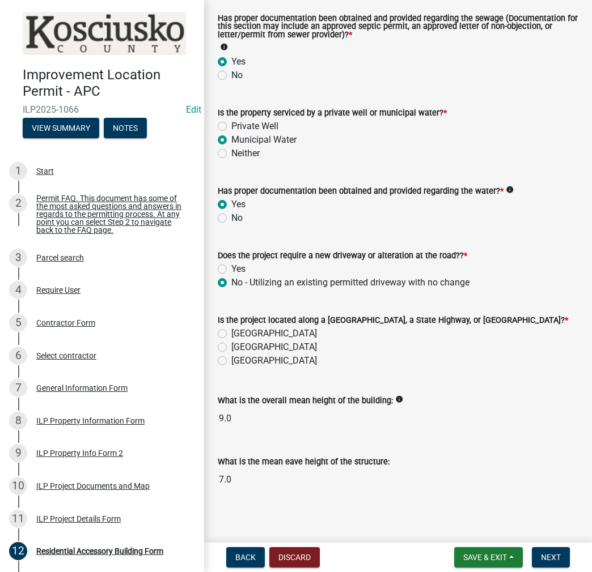
scroll to position [303, 0]
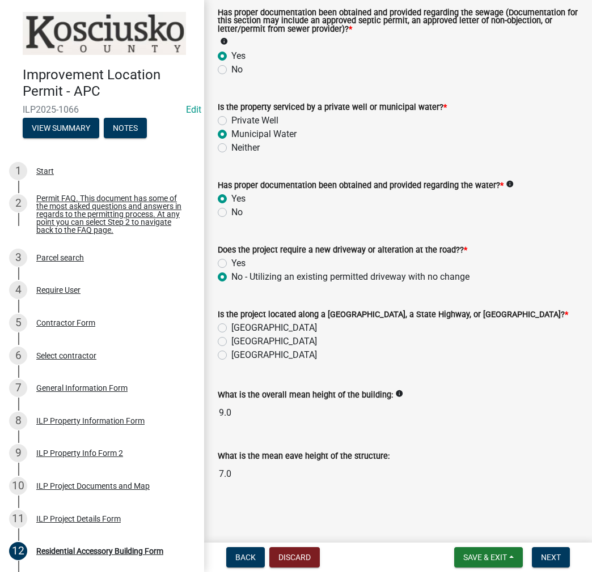
click at [231, 340] on label "[GEOGRAPHIC_DATA]" at bounding box center [274, 342] width 86 height 14
click at [231, 340] on input "[GEOGRAPHIC_DATA]" at bounding box center [234, 338] width 7 height 7
radio input "true"
click at [552, 553] on span "Next" at bounding box center [551, 557] width 20 height 9
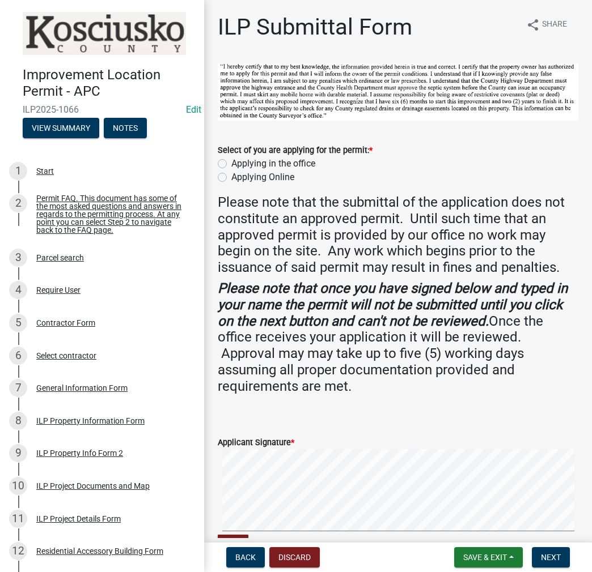
click at [231, 164] on label "Applying in the office" at bounding box center [273, 164] width 84 height 14
click at [231, 164] on input "Applying in the office" at bounding box center [234, 160] width 7 height 7
radio input "true"
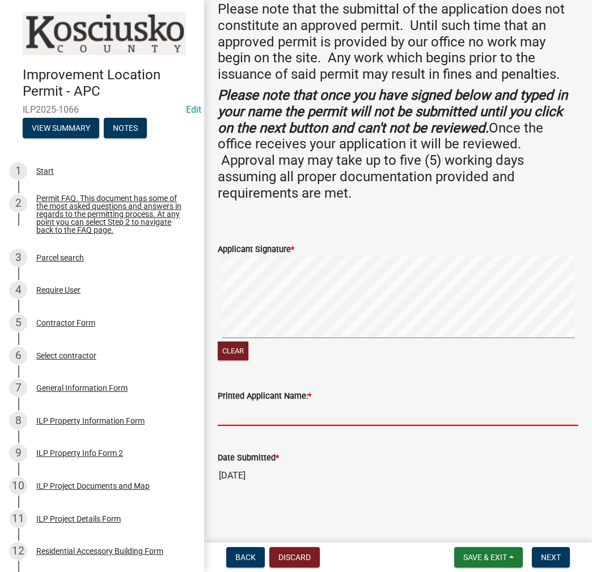
click at [271, 415] on input "Printed Applicant Name: *" at bounding box center [398, 414] width 360 height 23
type input "[PERSON_NAME]"
click at [563, 570] on nav "Back Discard Save & Exit Save Save & Exit Next" at bounding box center [398, 557] width 388 height 29
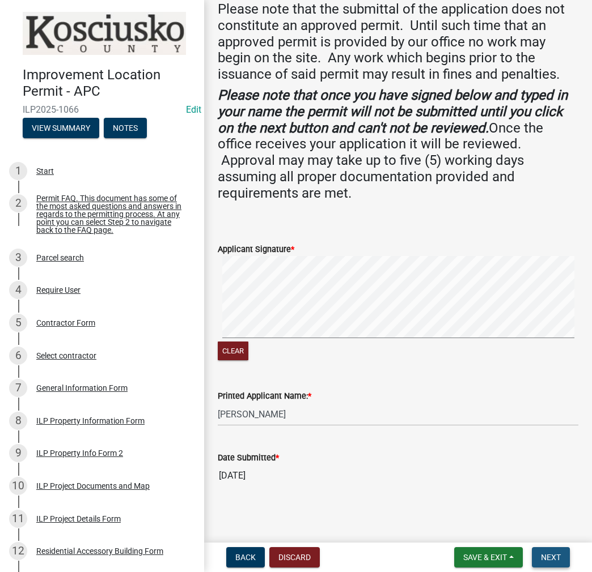
click at [560, 559] on button "Next" at bounding box center [551, 557] width 38 height 20
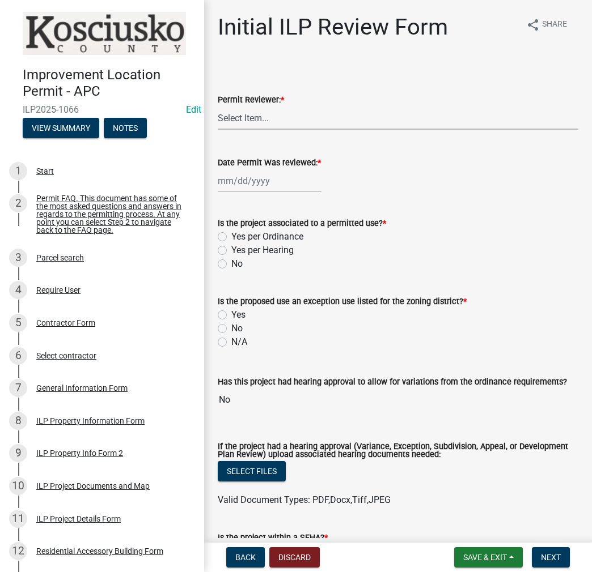
drag, startPoint x: 248, startPoint y: 120, endPoint x: 250, endPoint y: 126, distance: 6.8
click at [248, 120] on select "Select Item... MMS LT AT CS [PERSON_NAME]" at bounding box center [398, 118] width 360 height 23
click at [218, 107] on select "Select Item... MMS LT AT CS [PERSON_NAME]" at bounding box center [398, 118] width 360 height 23
select select "c872cdc8-ca01-49f1-a213-e4b05fa58cd2"
click at [262, 182] on div at bounding box center [270, 180] width 104 height 23
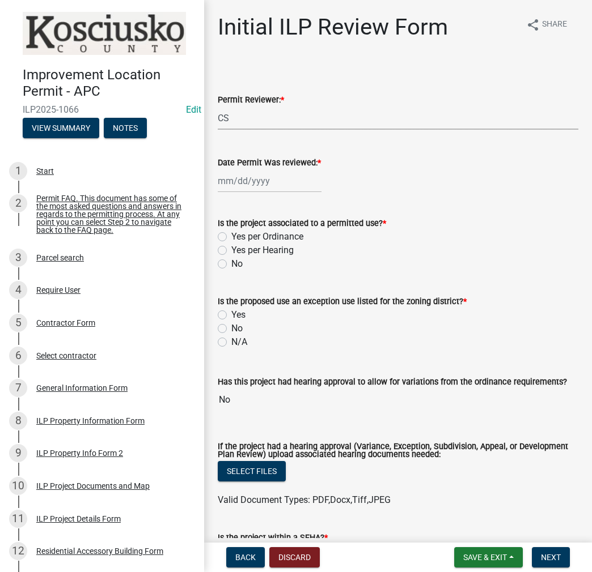
select select "8"
select select "2025"
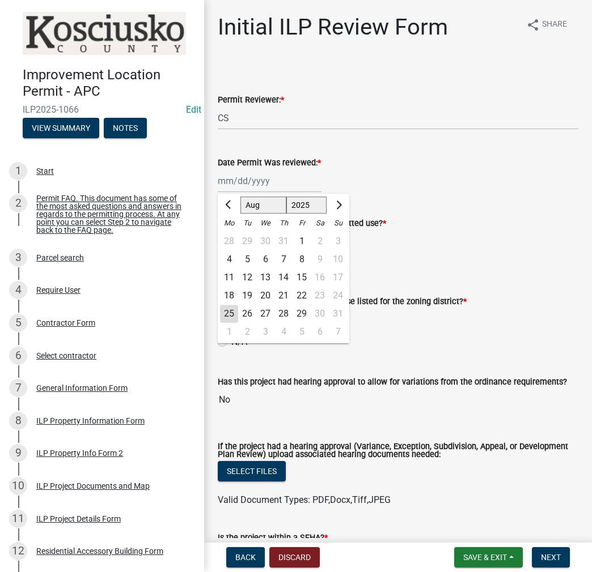
click at [231, 310] on div "25" at bounding box center [229, 314] width 18 height 18
type input "[DATE]"
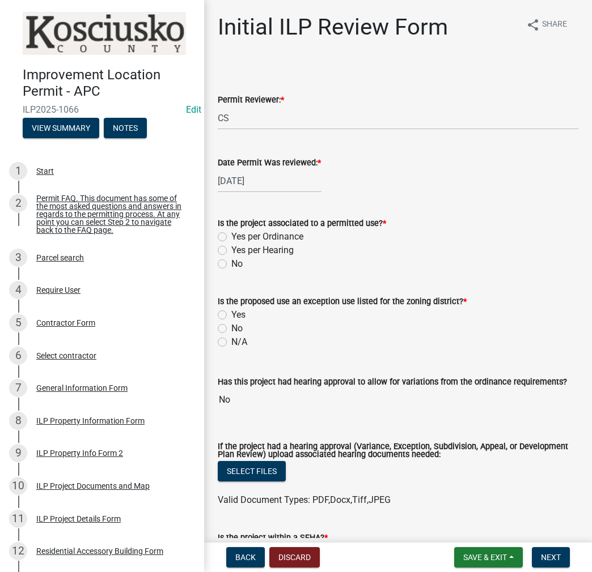
click at [231, 234] on label "Yes per Ordinance" at bounding box center [267, 237] width 72 height 14
click at [231, 234] on input "Yes per Ordinance" at bounding box center [234, 233] width 7 height 7
radio input "true"
click at [231, 327] on label "No" at bounding box center [236, 329] width 11 height 14
click at [231, 327] on input "No" at bounding box center [234, 325] width 7 height 7
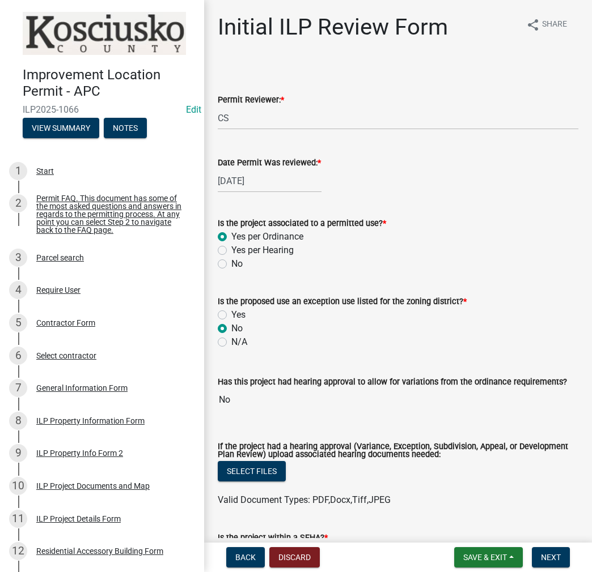
radio input "true"
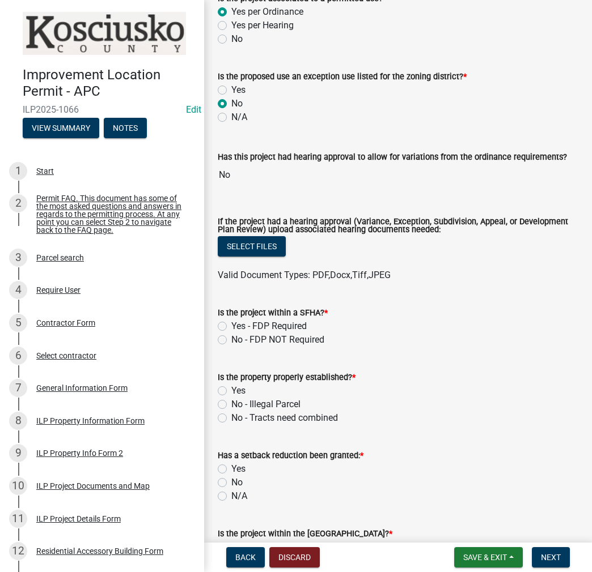
scroll to position [227, 0]
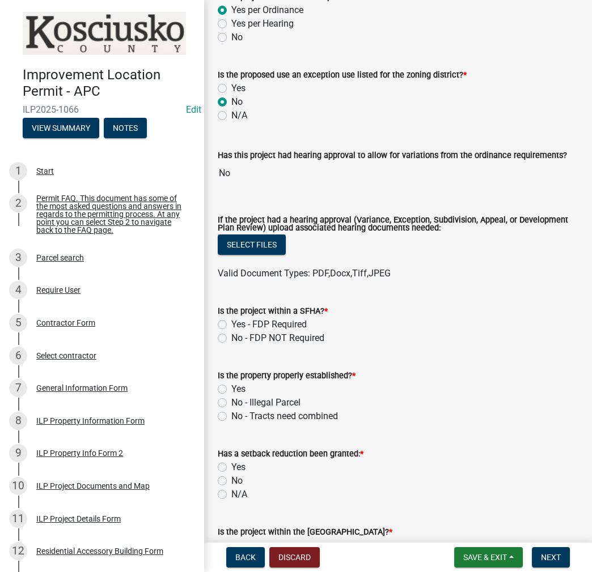
click at [231, 337] on label "No - FDP NOT Required" at bounding box center [277, 339] width 93 height 14
click at [231, 337] on input "No - FDP NOT Required" at bounding box center [234, 335] width 7 height 7
radio input "true"
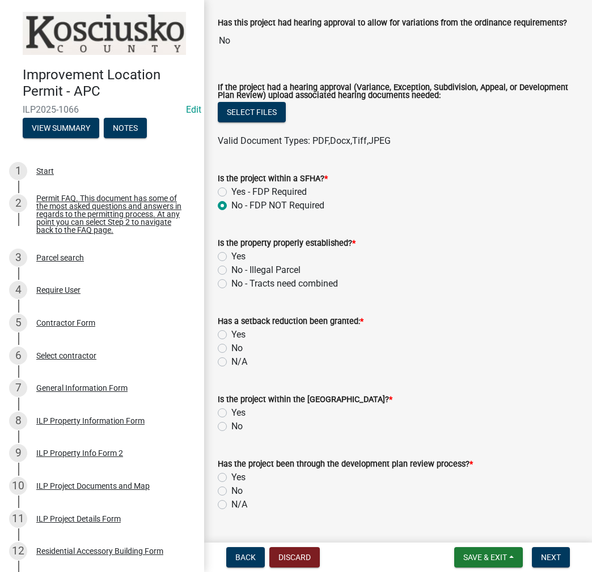
scroll to position [397, 0]
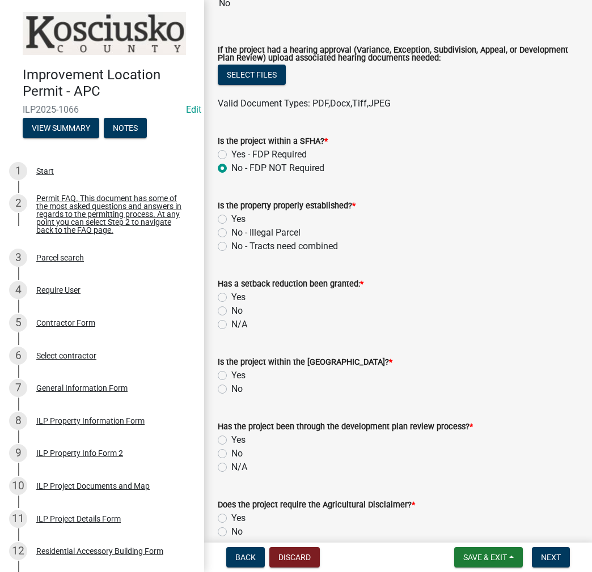
click at [231, 215] on label "Yes" at bounding box center [238, 220] width 14 height 14
click at [231, 215] on input "Yes" at bounding box center [234, 216] width 7 height 7
radio input "true"
click at [231, 311] on label "No" at bounding box center [236, 311] width 11 height 14
click at [231, 311] on input "No" at bounding box center [234, 307] width 7 height 7
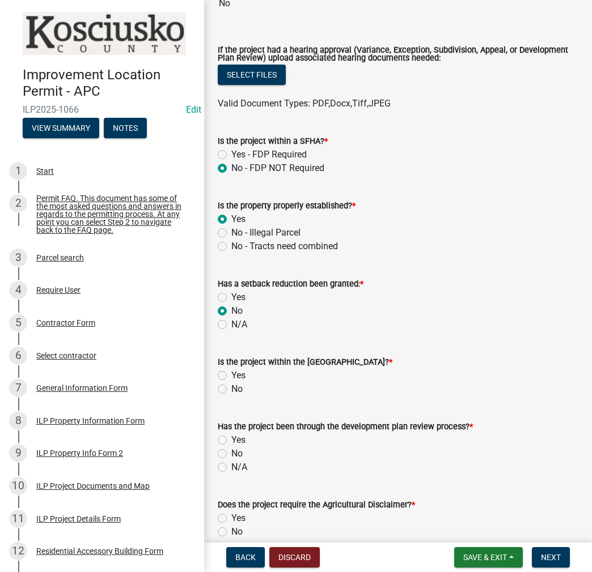
radio input "true"
click at [231, 390] on label "No" at bounding box center [236, 390] width 11 height 14
click at [231, 390] on input "No" at bounding box center [234, 386] width 7 height 7
radio input "true"
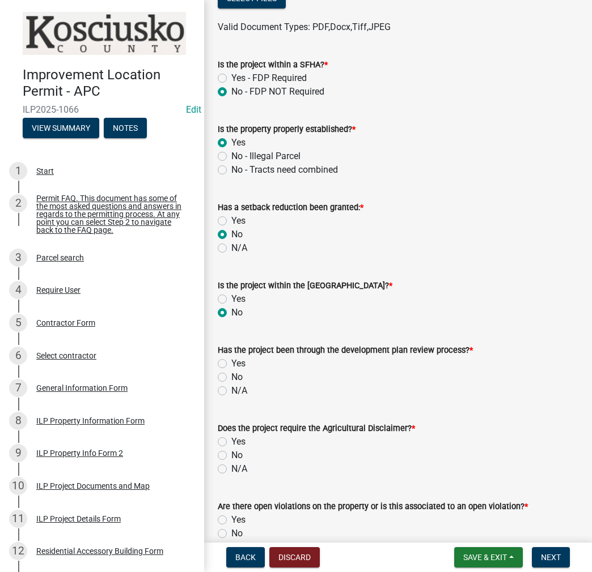
scroll to position [567, 0]
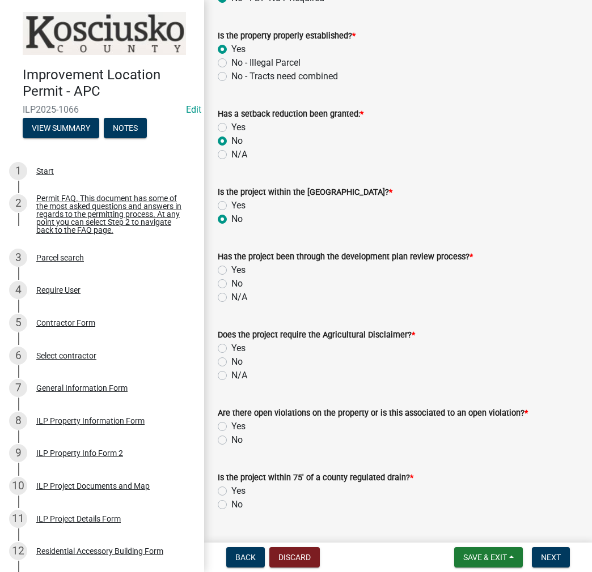
click at [231, 283] on label "No" at bounding box center [236, 284] width 11 height 14
click at [231, 283] on input "No" at bounding box center [234, 280] width 7 height 7
radio input "true"
click at [231, 361] on label "No" at bounding box center [236, 362] width 11 height 14
click at [231, 361] on input "No" at bounding box center [234, 358] width 7 height 7
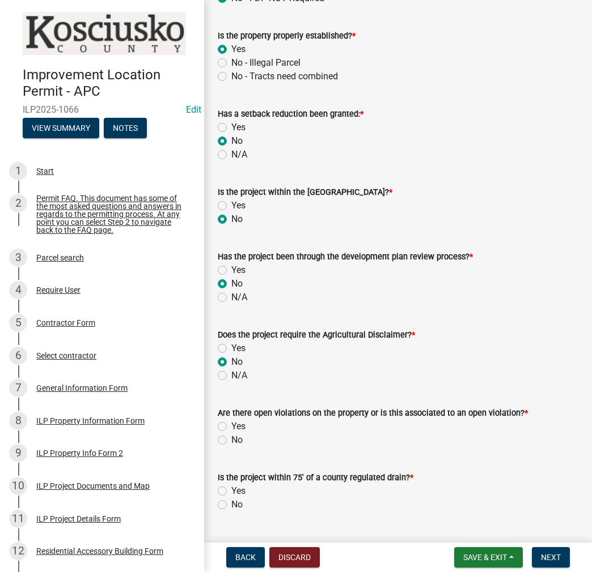
radio input "true"
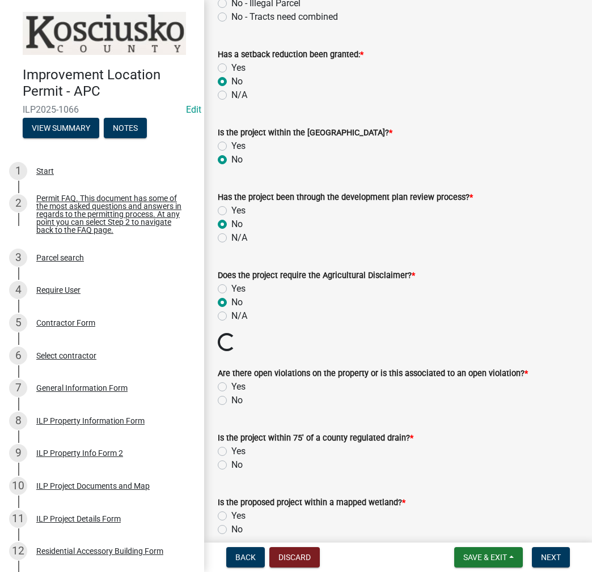
scroll to position [737, 0]
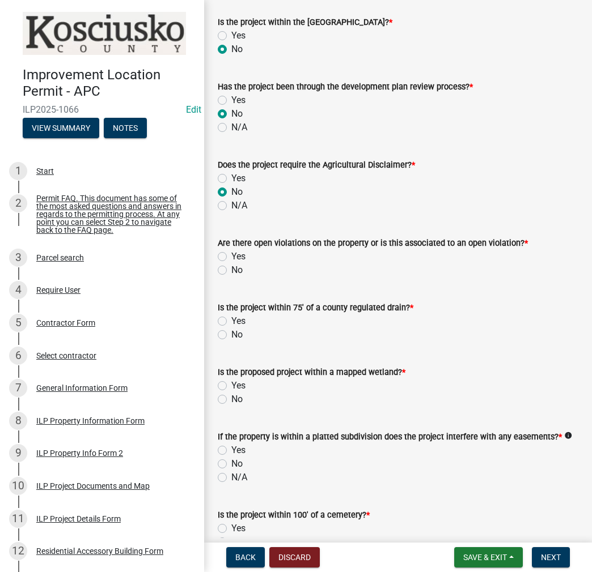
click at [231, 270] on label "No" at bounding box center [236, 271] width 11 height 14
click at [231, 270] on input "No" at bounding box center [234, 267] width 7 height 7
radio input "true"
click at [231, 334] on label "No" at bounding box center [236, 335] width 11 height 14
click at [231, 334] on input "No" at bounding box center [234, 331] width 7 height 7
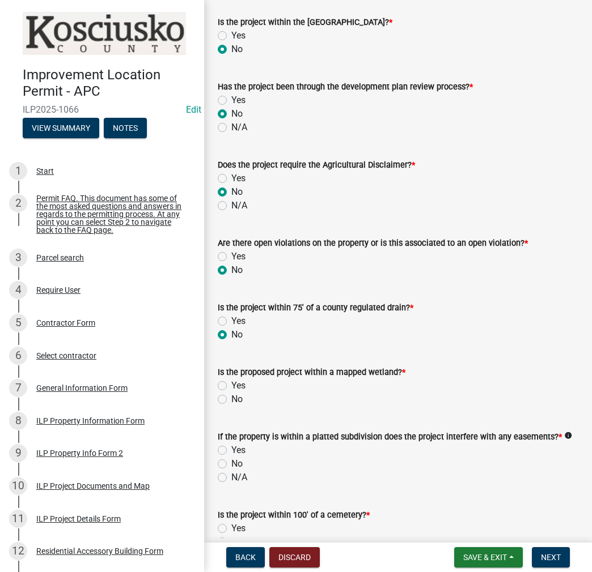
radio input "true"
click at [231, 400] on label "No" at bounding box center [236, 400] width 11 height 14
click at [231, 400] on input "No" at bounding box center [234, 396] width 7 height 7
radio input "true"
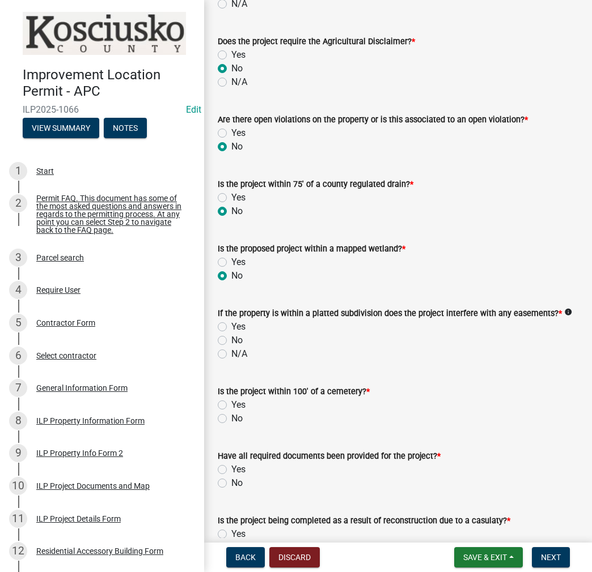
scroll to position [907, 0]
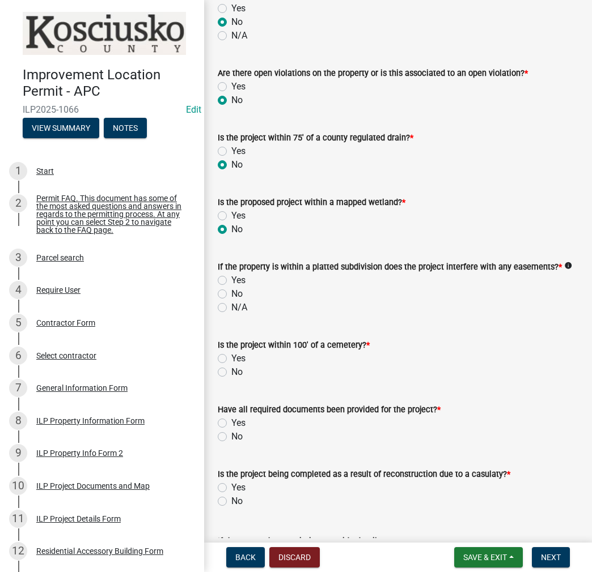
click at [231, 291] on label "No" at bounding box center [236, 294] width 11 height 14
click at [231, 291] on input "No" at bounding box center [234, 290] width 7 height 7
radio input "true"
click at [231, 371] on label "No" at bounding box center [236, 373] width 11 height 14
click at [231, 371] on input "No" at bounding box center [234, 369] width 7 height 7
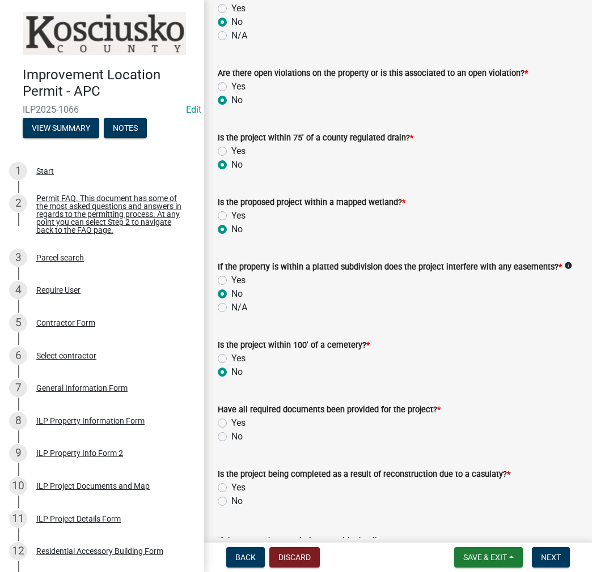
radio input "true"
click at [231, 424] on label "Yes" at bounding box center [238, 424] width 14 height 14
click at [231, 424] on input "Yes" at bounding box center [234, 420] width 7 height 7
radio input "true"
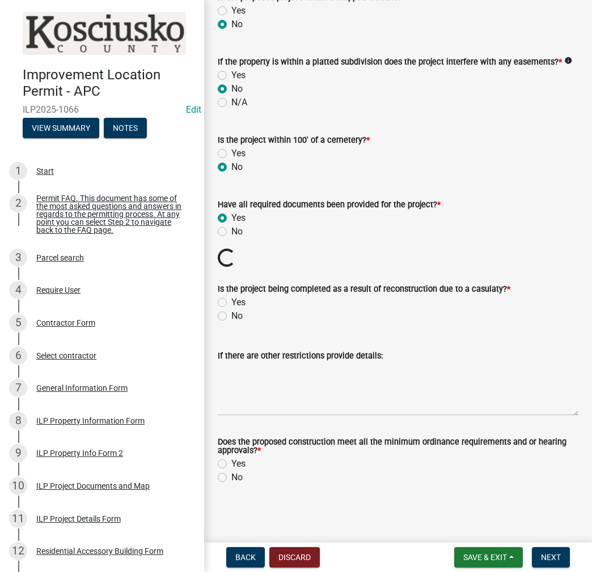
scroll to position [1093, 0]
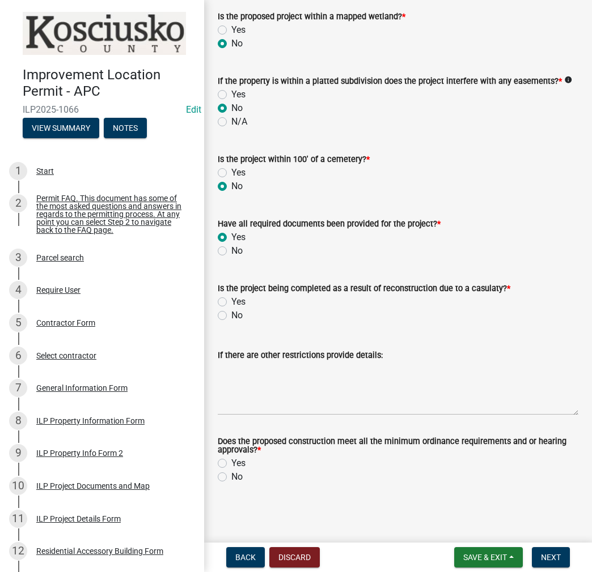
click at [231, 315] on label "No" at bounding box center [236, 316] width 11 height 14
click at [231, 315] on input "No" at bounding box center [234, 312] width 7 height 7
radio input "true"
click at [231, 464] on label "Yes" at bounding box center [238, 464] width 14 height 14
click at [231, 464] on input "Yes" at bounding box center [234, 460] width 7 height 7
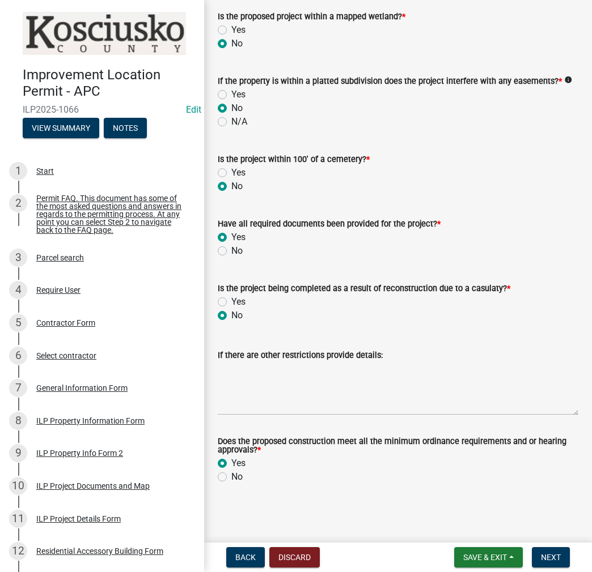
radio input "true"
click at [546, 553] on span "Next" at bounding box center [551, 557] width 20 height 9
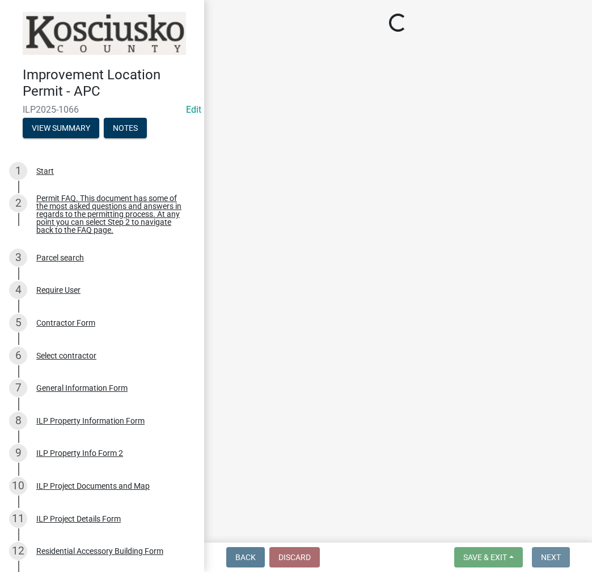
scroll to position [0, 0]
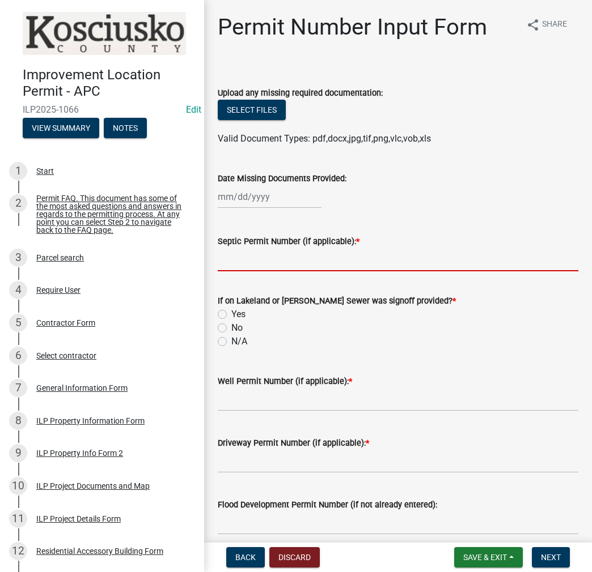
click at [231, 264] on input "Septic Permit Number (if applicable): *" at bounding box center [398, 259] width 360 height 23
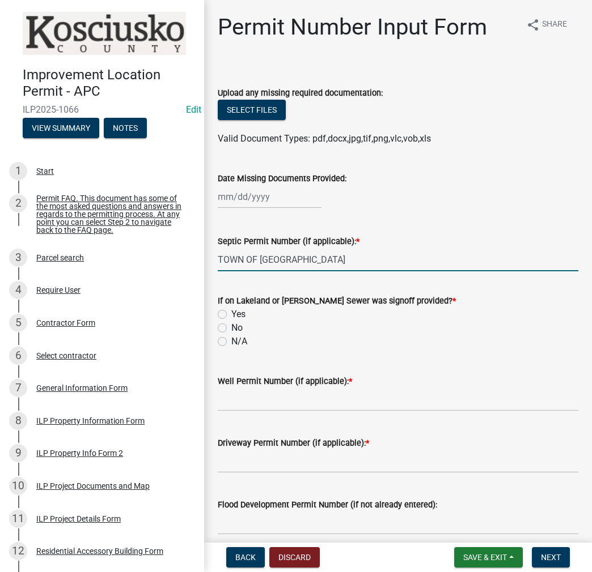
type input "TOWN OF [GEOGRAPHIC_DATA]"
click at [231, 328] on label "No" at bounding box center [236, 328] width 11 height 14
click at [231, 328] on input "No" at bounding box center [234, 324] width 7 height 7
radio input "true"
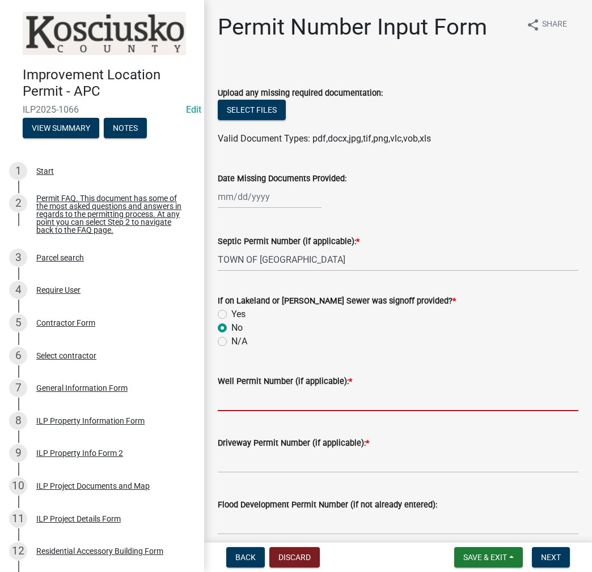
click at [237, 406] on input "Well Permit Number (if applicable): *" at bounding box center [398, 399] width 360 height 23
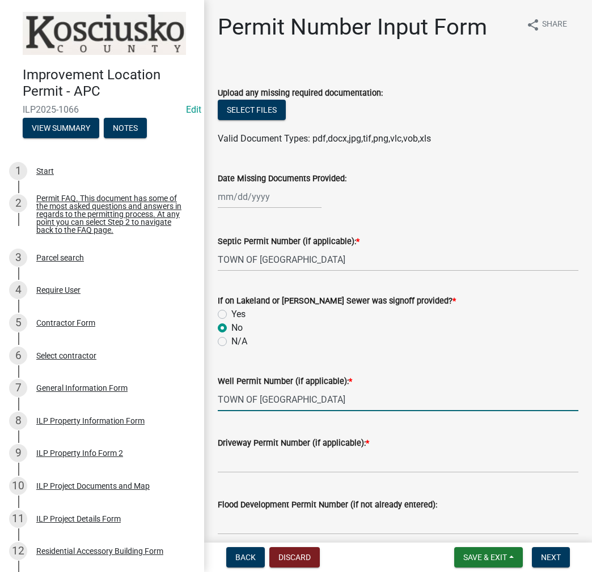
type input "TOWN OF [GEOGRAPHIC_DATA]"
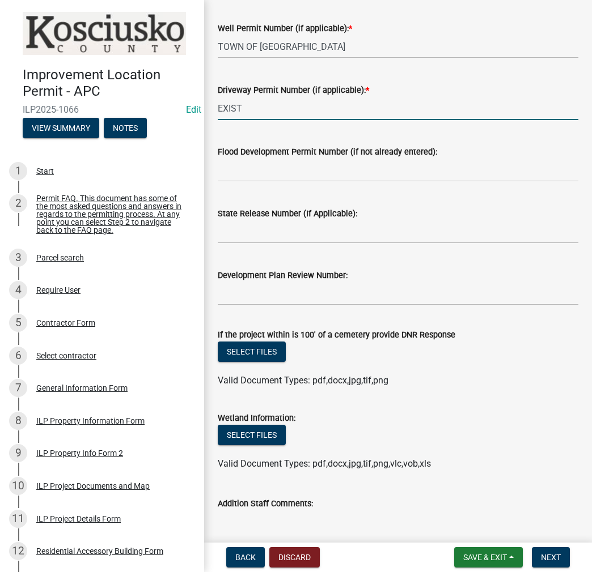
scroll to position [431, 0]
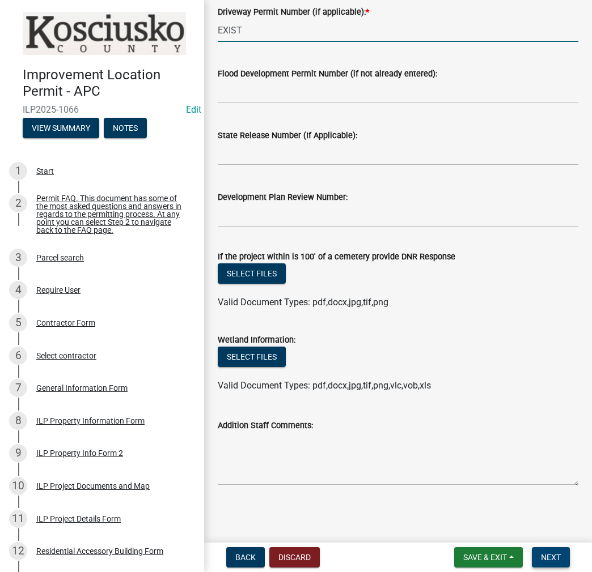
type input "EXIST"
click at [549, 562] on span "Next" at bounding box center [551, 557] width 20 height 9
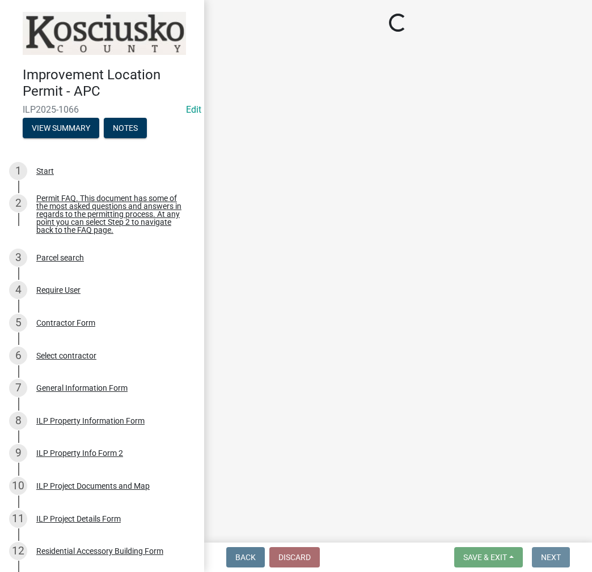
scroll to position [0, 0]
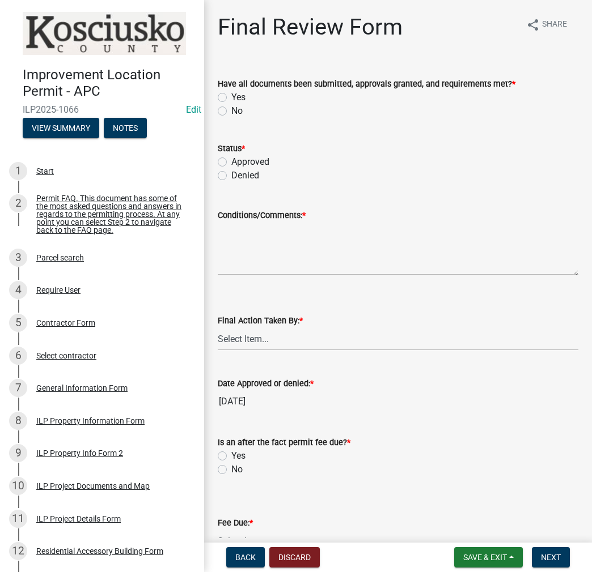
click at [231, 95] on label "Yes" at bounding box center [238, 98] width 14 height 14
click at [231, 95] on input "Yes" at bounding box center [234, 94] width 7 height 7
radio input "true"
click at [231, 166] on label "Approved" at bounding box center [250, 162] width 38 height 14
click at [231, 163] on input "Approved" at bounding box center [234, 158] width 7 height 7
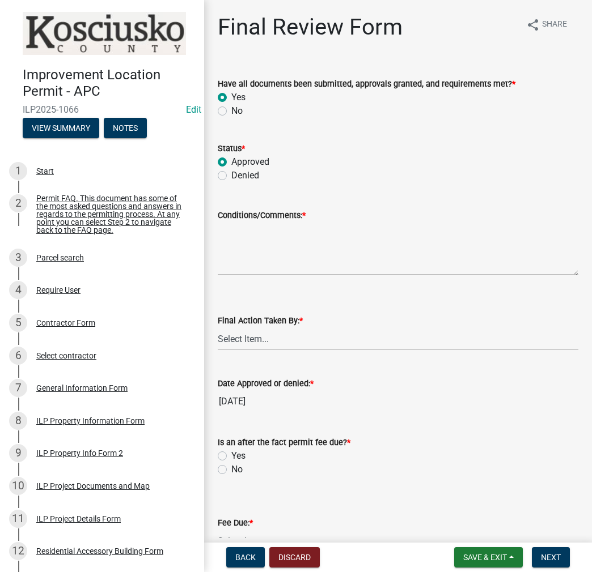
radio input "true"
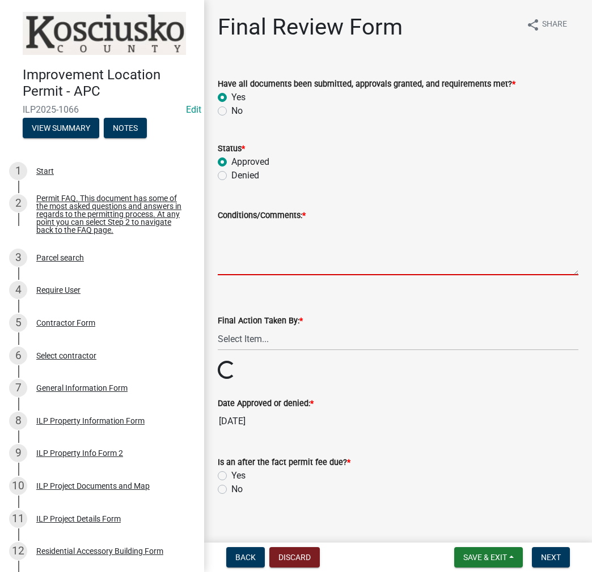
click at [257, 238] on textarea "Conditions/Comments: *" at bounding box center [398, 248] width 360 height 53
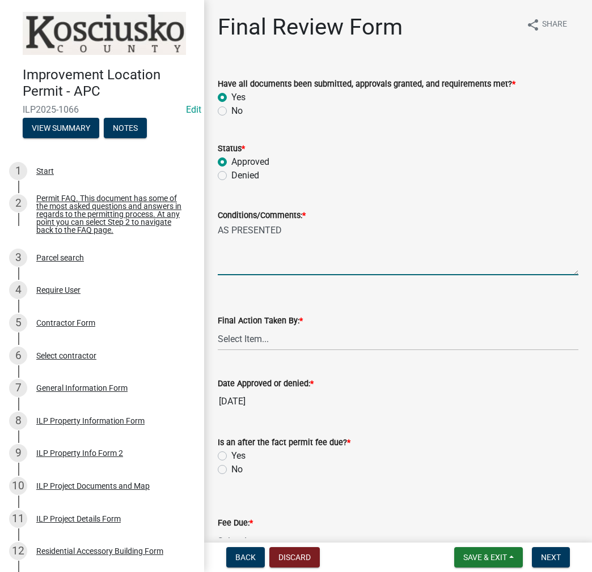
type textarea "AS PRESENTED"
click at [256, 329] on select "Select Item... MMS LT AT CS [PERSON_NAME]" at bounding box center [398, 339] width 360 height 23
click at [218, 328] on select "Select Item... MMS LT AT CS [PERSON_NAME]" at bounding box center [398, 339] width 360 height 23
select select "c872cdc8-ca01-49f1-a213-e4b05fa58cd2"
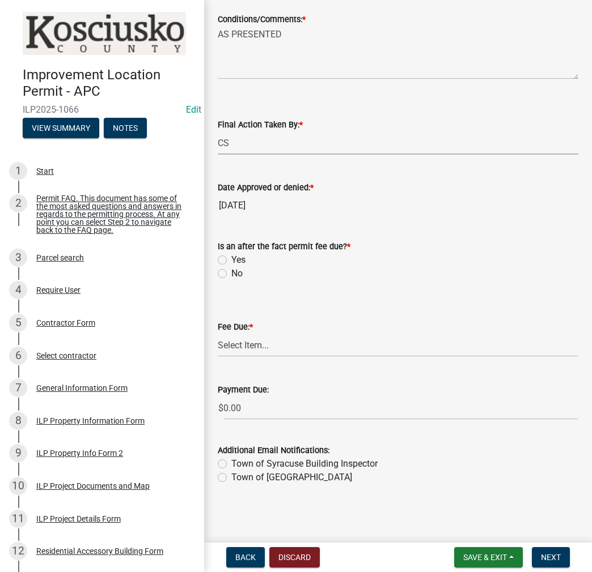
drag, startPoint x: 222, startPoint y: 273, endPoint x: 226, endPoint y: 295, distance: 22.5
click at [231, 273] on label "No" at bounding box center [236, 274] width 11 height 14
click at [231, 273] on input "No" at bounding box center [234, 270] width 7 height 7
radio input "true"
drag, startPoint x: 243, startPoint y: 346, endPoint x: 249, endPoint y: 354, distance: 10.1
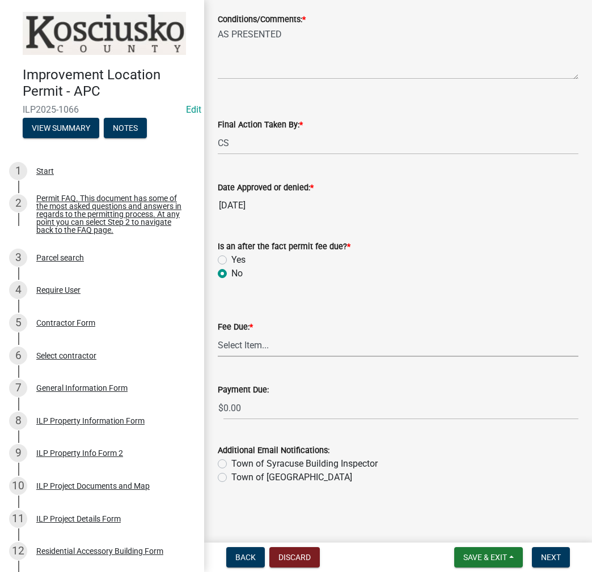
click at [243, 346] on select "Select Item... N/A $10.00 $25.00 $125.00 $250 $500 $500 + $10.00 for every 10 s…" at bounding box center [398, 345] width 360 height 23
click at [218, 357] on select "Select Item... N/A $10.00 $25.00 $125.00 $250 $500 $500 + $10.00 for every 10 s…" at bounding box center [398, 345] width 360 height 23
select select "6f482d1d-eb35-47e6-92b0-143404755581"
click at [231, 461] on label "Town of Syracuse Building Inspector" at bounding box center [304, 464] width 146 height 14
click at [231, 461] on input "Town of Syracuse Building Inspector" at bounding box center [234, 460] width 7 height 7
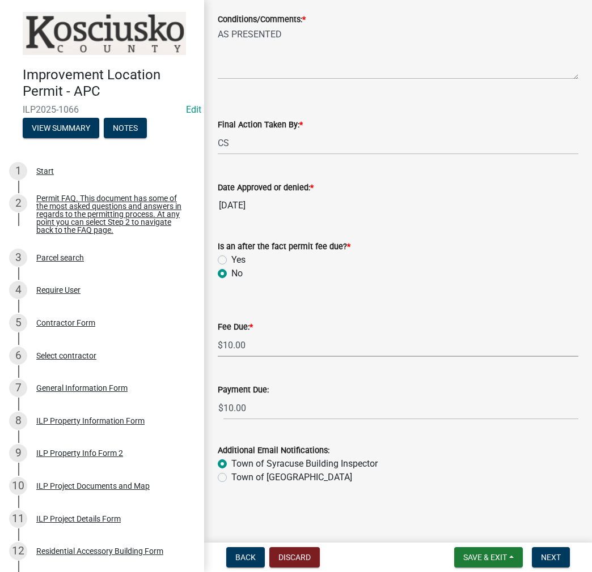
radio input "true"
click at [546, 557] on span "Next" at bounding box center [551, 557] width 20 height 9
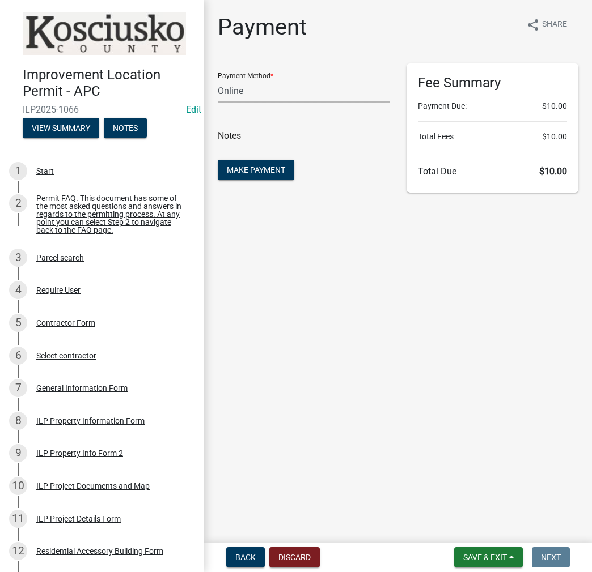
drag, startPoint x: 261, startPoint y: 92, endPoint x: 254, endPoint y: 99, distance: 9.2
click at [261, 92] on select "Credit Card POS Check Cash Online" at bounding box center [304, 90] width 172 height 23
select select "2: 1"
click at [218, 79] on select "Credit Card POS Check Cash Online" at bounding box center [304, 90] width 172 height 23
click at [251, 139] on input "text" at bounding box center [304, 139] width 172 height 23
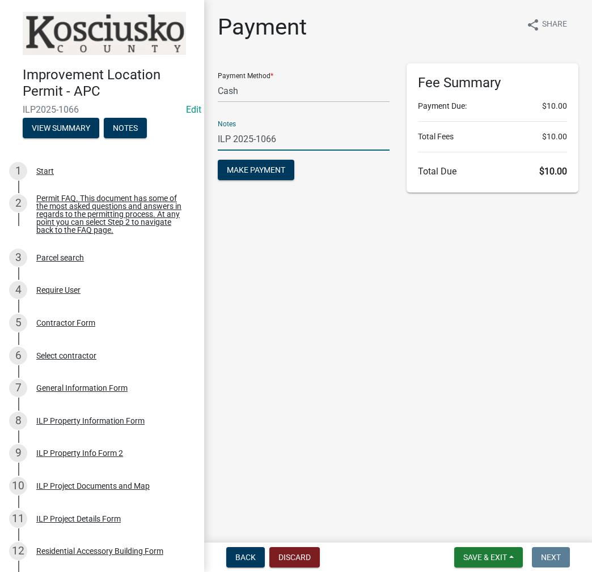
type input "ILP 2025-1066"
click at [218, 160] on button "Make Payment" at bounding box center [256, 170] width 77 height 20
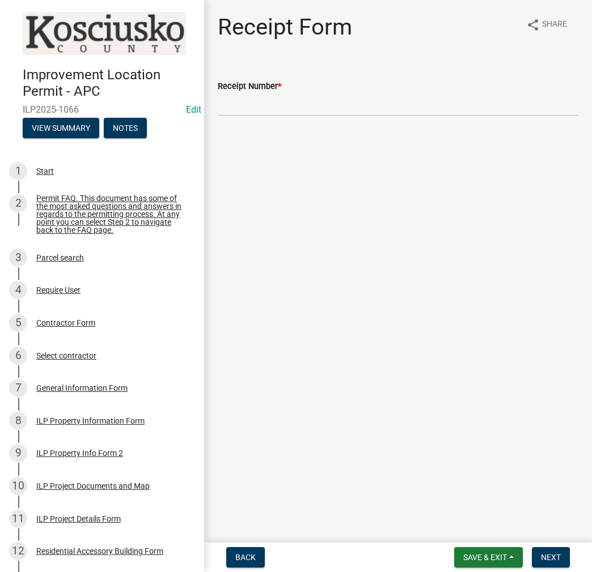
click at [337, 92] on div "Receipt Number *" at bounding box center [398, 86] width 360 height 14
click at [246, 100] on input "Receipt Number *" at bounding box center [398, 104] width 360 height 23
type input "023514"
click at [554, 558] on span "Next" at bounding box center [551, 557] width 20 height 9
click at [270, 69] on link "ILP Documents" at bounding box center [248, 70] width 61 height 11
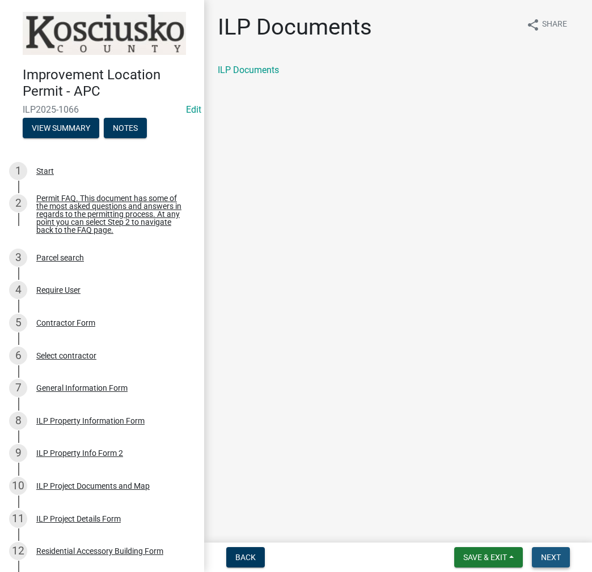
click at [549, 558] on span "Next" at bounding box center [551, 557] width 20 height 9
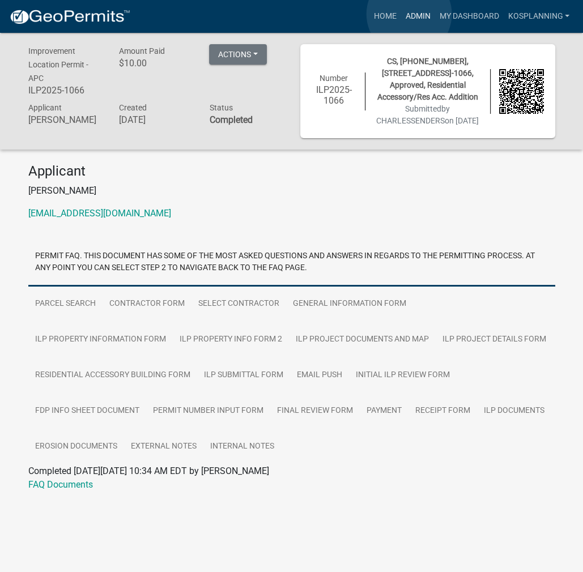
click at [409, 14] on link "Admin" at bounding box center [418, 17] width 34 height 22
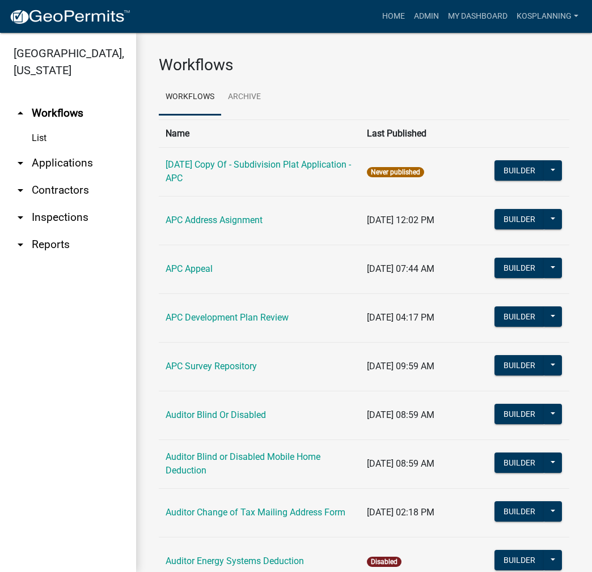
click at [71, 159] on link "arrow_drop_down Applications" at bounding box center [68, 163] width 136 height 27
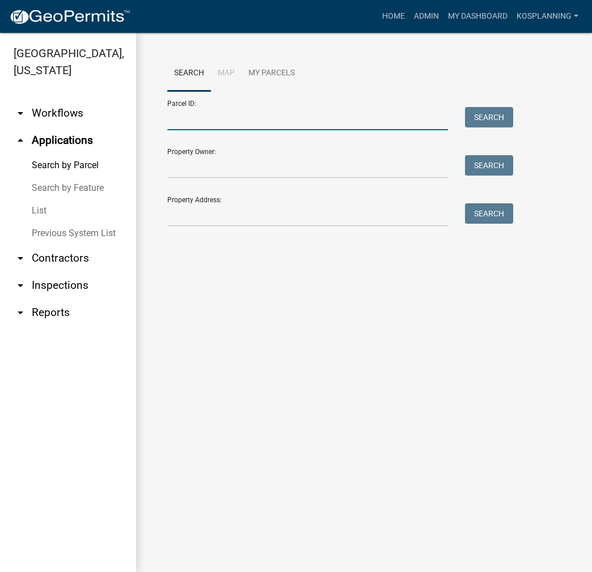
click at [219, 125] on input "Parcel ID:" at bounding box center [307, 118] width 281 height 23
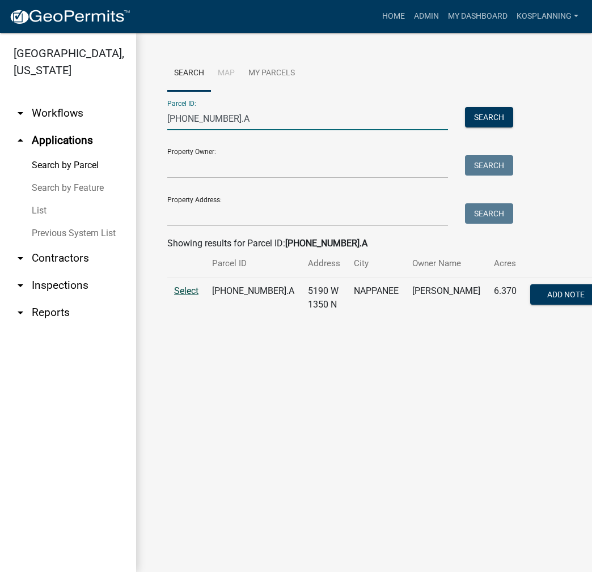
type input "[PHONE_NUMBER].A"
click at [189, 296] on span "Select" at bounding box center [186, 291] width 24 height 11
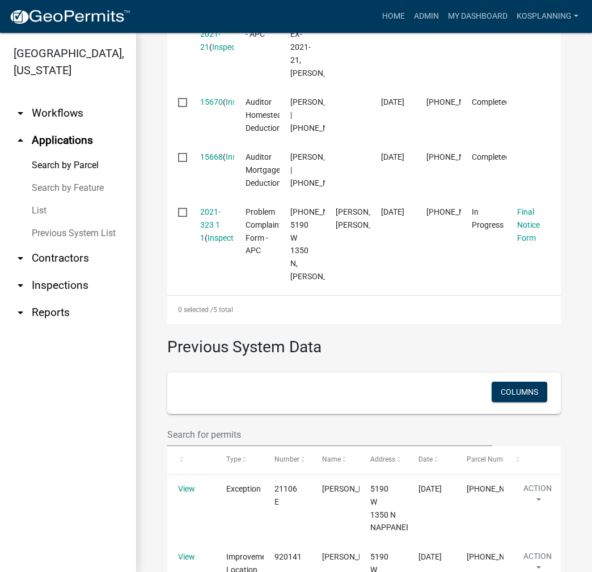
scroll to position [567, 0]
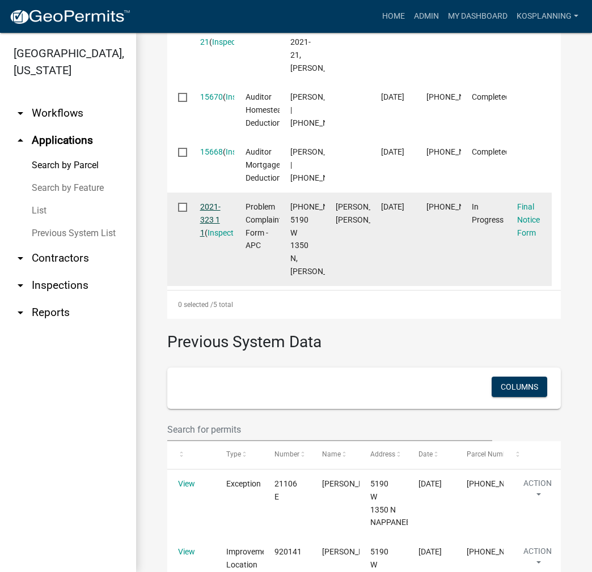
click at [214, 237] on link "2021-323 1 1" at bounding box center [210, 219] width 20 height 35
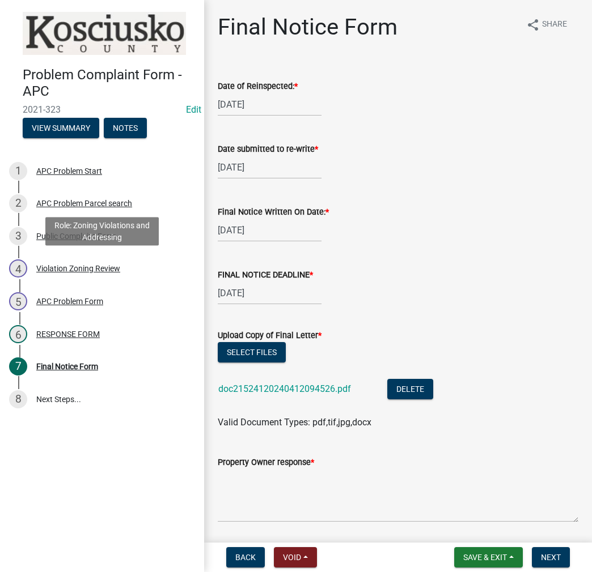
click at [75, 271] on div "Violation Zoning Review" at bounding box center [78, 269] width 84 height 8
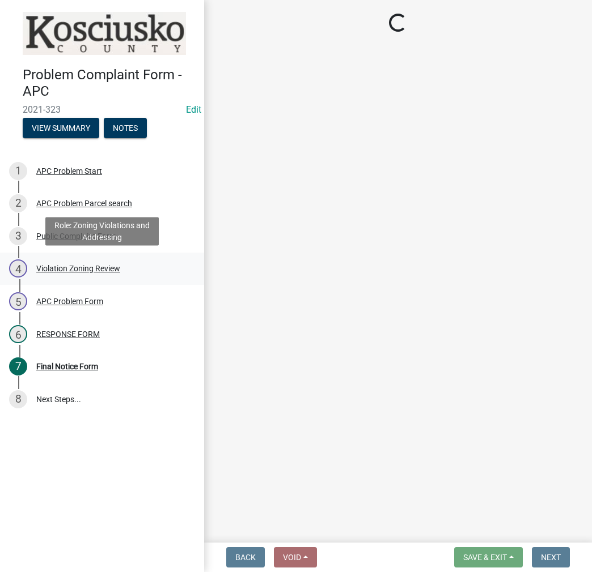
select select "ea119d11-e52e-4559-b746-af06211fe819"
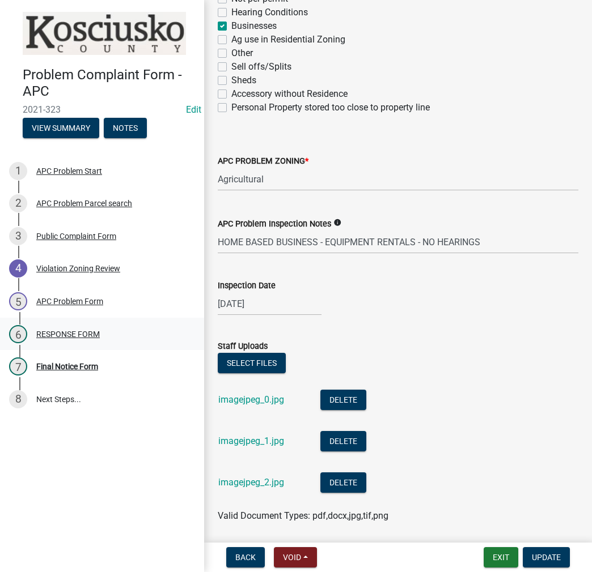
scroll to position [264, 0]
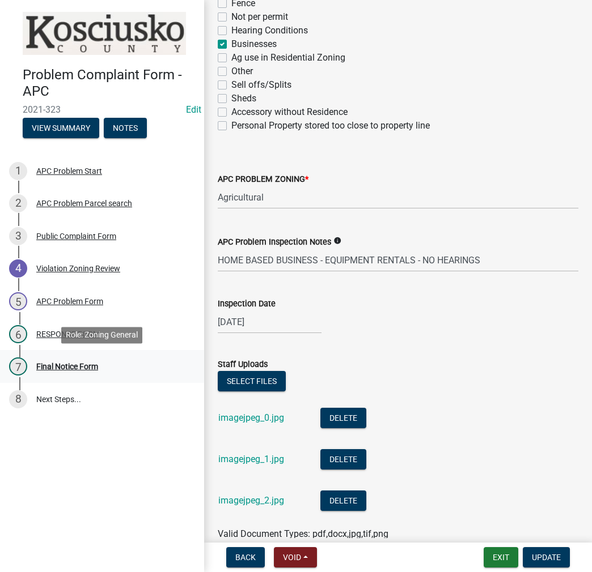
click at [74, 368] on div "Final Notice Form" at bounding box center [67, 367] width 62 height 8
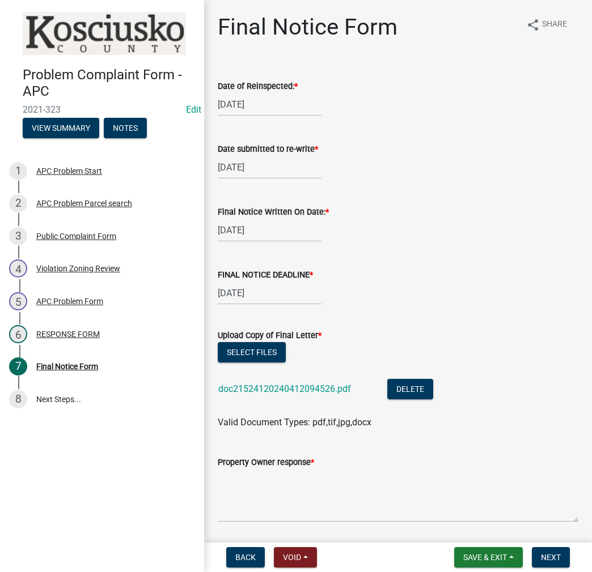
scroll to position [207, 0]
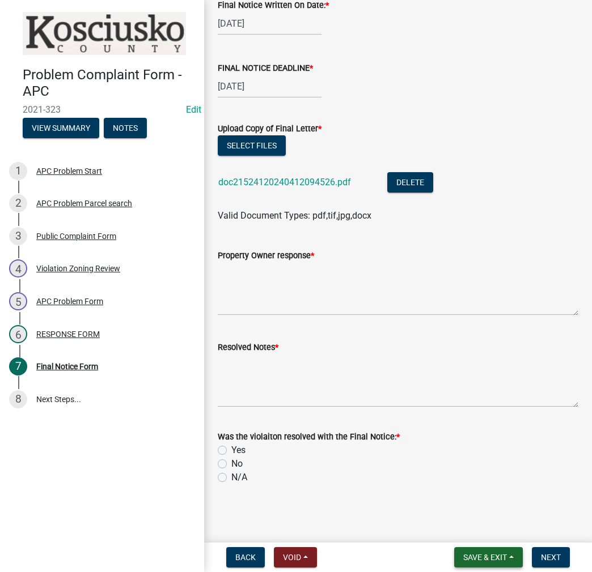
click at [476, 551] on button "Save & Exit" at bounding box center [488, 557] width 69 height 20
click at [469, 536] on button "Save & Exit" at bounding box center [477, 528] width 91 height 27
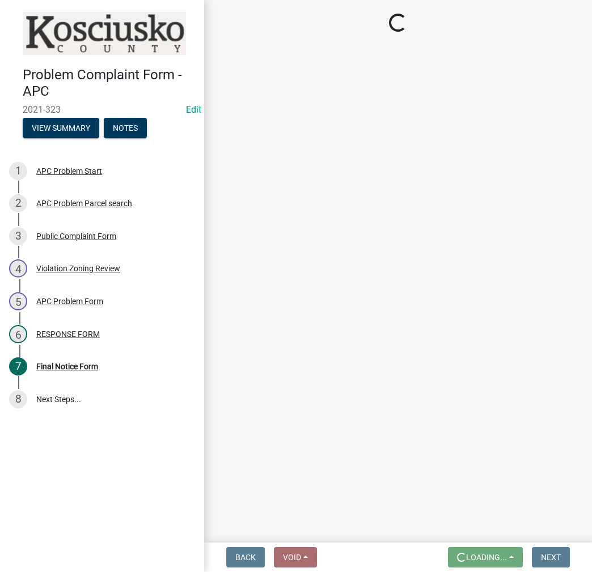
scroll to position [0, 0]
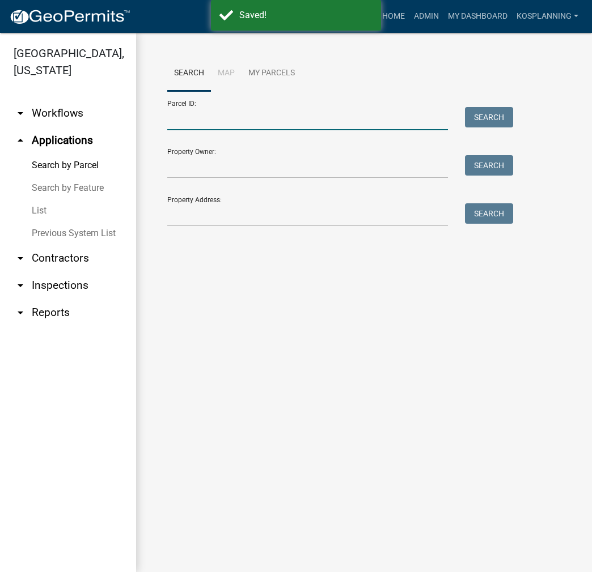
click at [240, 114] on input "Parcel ID:" at bounding box center [307, 118] width 281 height 23
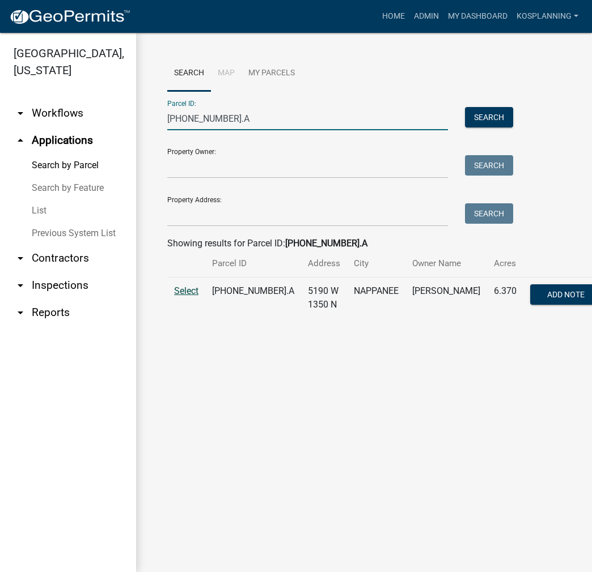
type input "[PHONE_NUMBER].A"
click at [192, 296] on span "Select" at bounding box center [186, 291] width 24 height 11
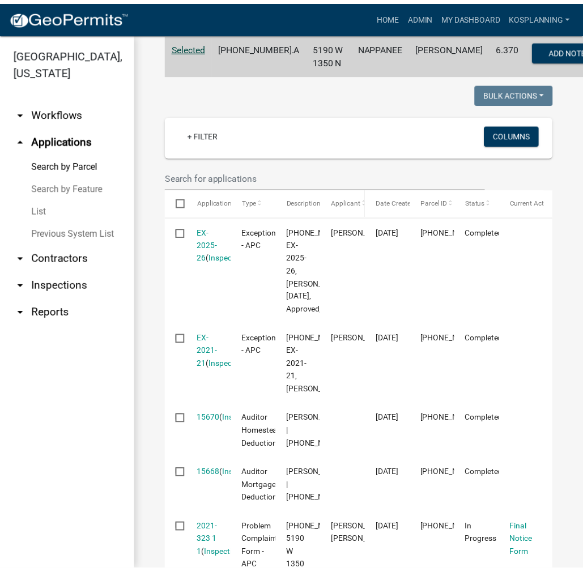
scroll to position [303, 0]
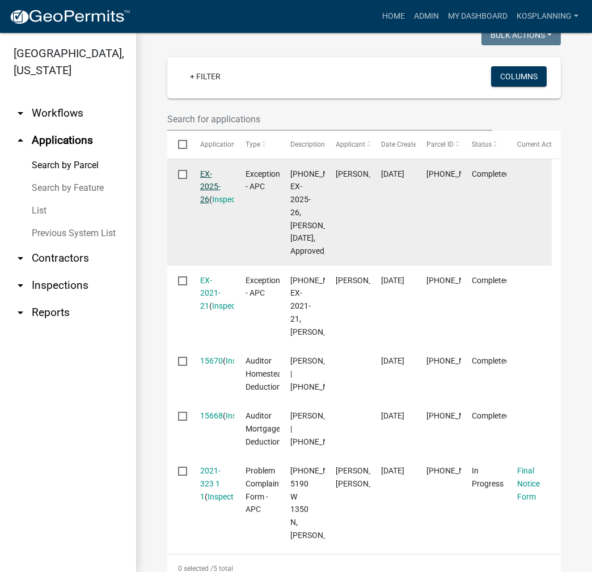
click at [209, 198] on link "EX-2025-26" at bounding box center [210, 186] width 20 height 35
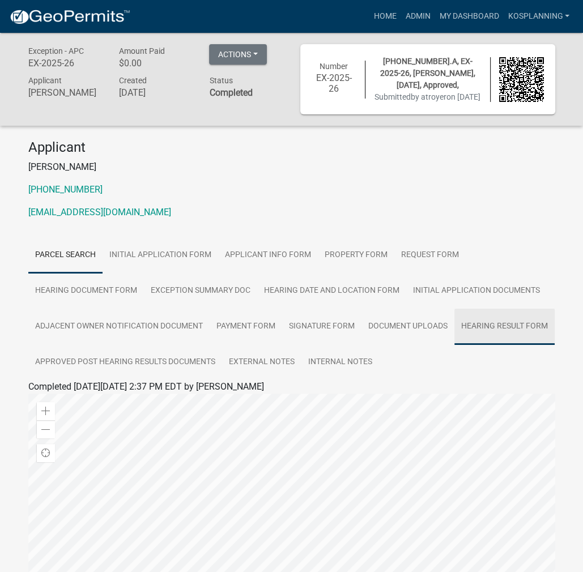
click at [542, 339] on link "Hearing Result Form" at bounding box center [505, 327] width 100 height 36
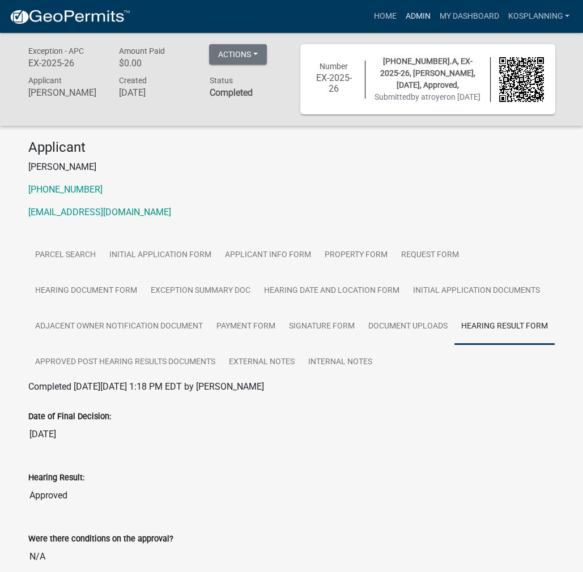
click at [419, 15] on link "Admin" at bounding box center [418, 17] width 34 height 22
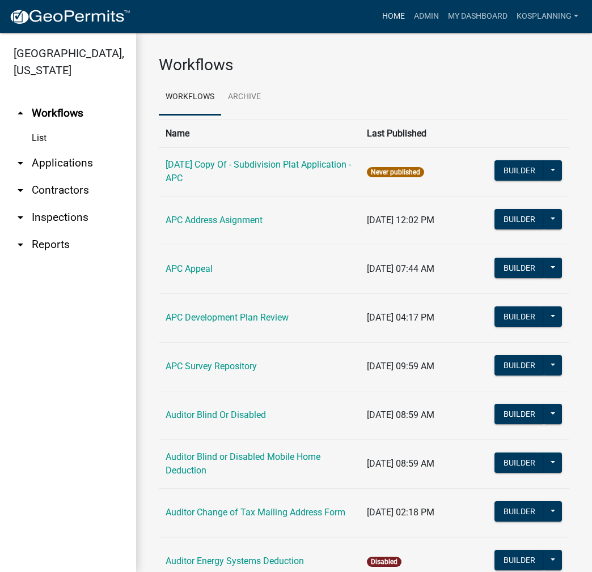
click at [393, 15] on link "Home" at bounding box center [393, 17] width 32 height 22
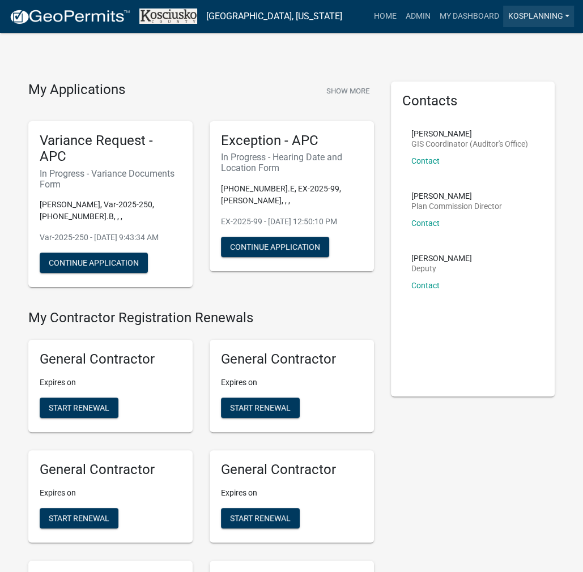
click at [512, 16] on link "kosplanning" at bounding box center [538, 17] width 71 height 22
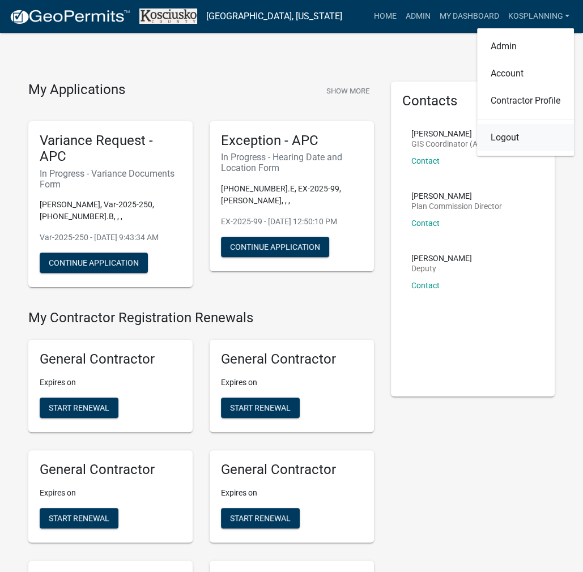
click at [502, 140] on link "Logout" at bounding box center [525, 137] width 97 height 27
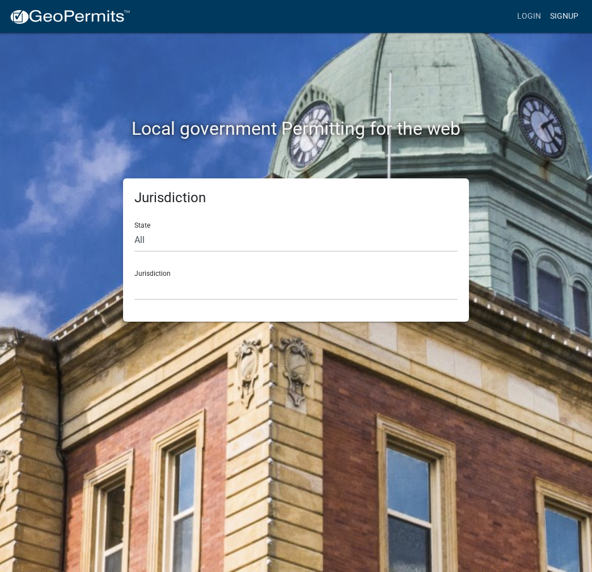
click at [559, 14] on link "Signup" at bounding box center [563, 17] width 37 height 22
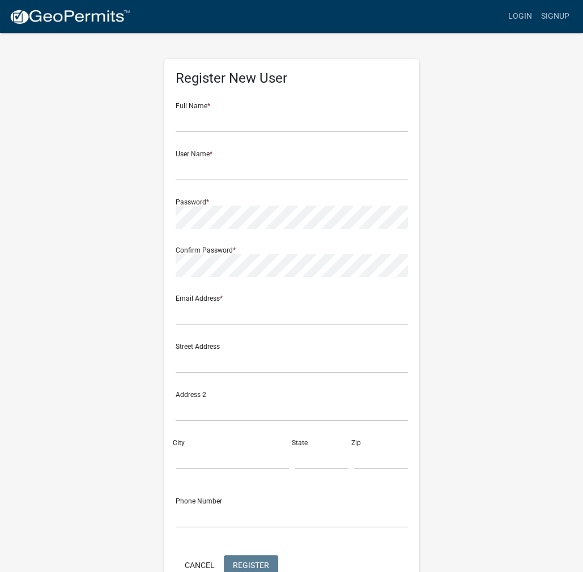
click at [263, 135] on form "Full Name * User Name * Password * Confirm Password * Email Address * Street Ad…" at bounding box center [292, 336] width 232 height 485
click at [269, 123] on input "text" at bounding box center [292, 120] width 232 height 23
type input "[PERSON_NAME]"
type input "JASONFRY"
drag, startPoint x: 209, startPoint y: 171, endPoint x: 144, endPoint y: 173, distance: 64.7
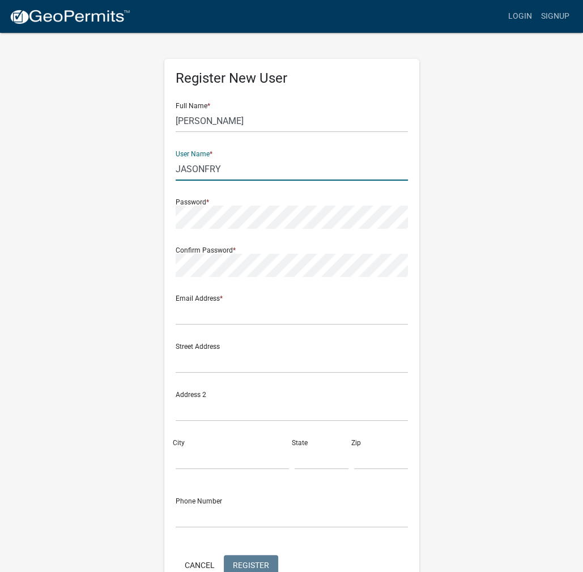
click at [144, 173] on div "Register New User Full Name * JASON FRY User Name * JASONFRY Password * Confirm…" at bounding box center [292, 335] width 544 height 606
click at [222, 167] on input "JASONFRY" at bounding box center [292, 169] width 232 height 23
drag, startPoint x: 222, startPoint y: 167, endPoint x: 151, endPoint y: 168, distance: 70.3
click at [139, 170] on div "Register New User Full Name * JASON FRY User Name * JASONFRY Password * Confirm…" at bounding box center [292, 335] width 544 height 606
click at [195, 315] on input "text" at bounding box center [292, 313] width 232 height 23
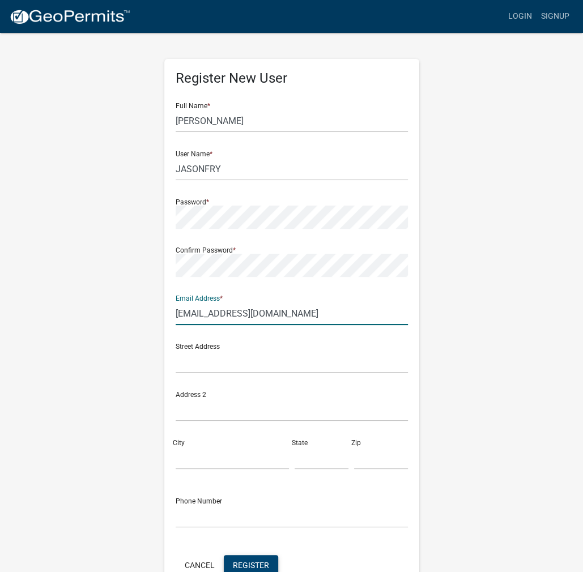
type input "areaplan@kosciusko.in.gov"
click at [250, 564] on span "Register" at bounding box center [251, 564] width 36 height 9
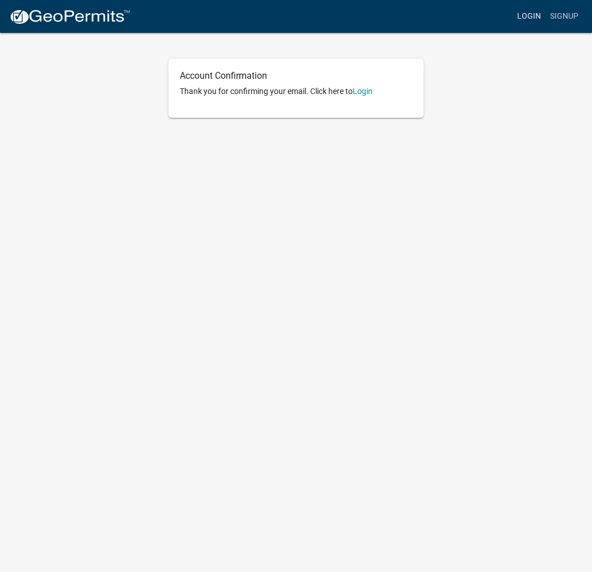
click at [527, 15] on link "Login" at bounding box center [528, 17] width 33 height 22
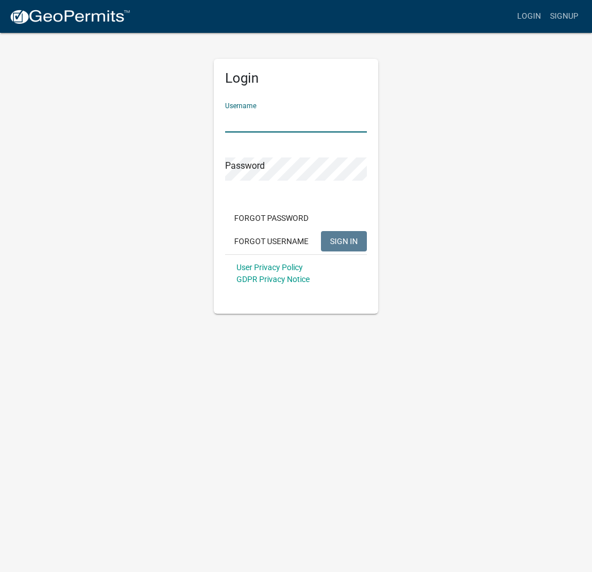
drag, startPoint x: 255, startPoint y: 126, endPoint x: 253, endPoint y: 115, distance: 11.5
paste input "JASONFRY"
type input "JASONFRY"
click at [343, 231] on button "SIGN IN" at bounding box center [344, 241] width 46 height 20
